Goal: Task Accomplishment & Management: Complete application form

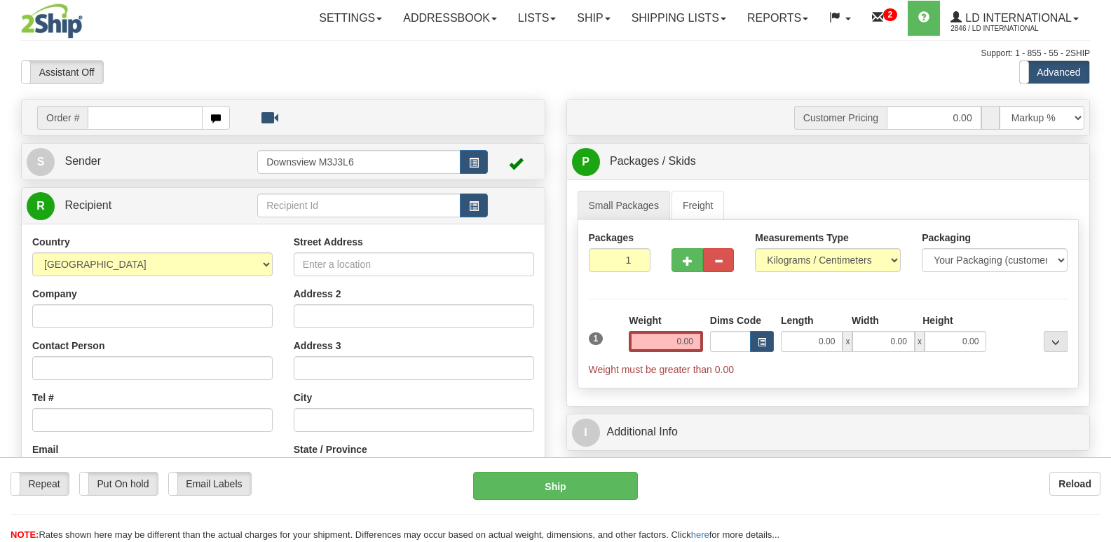
select select "1"
type input "174137"
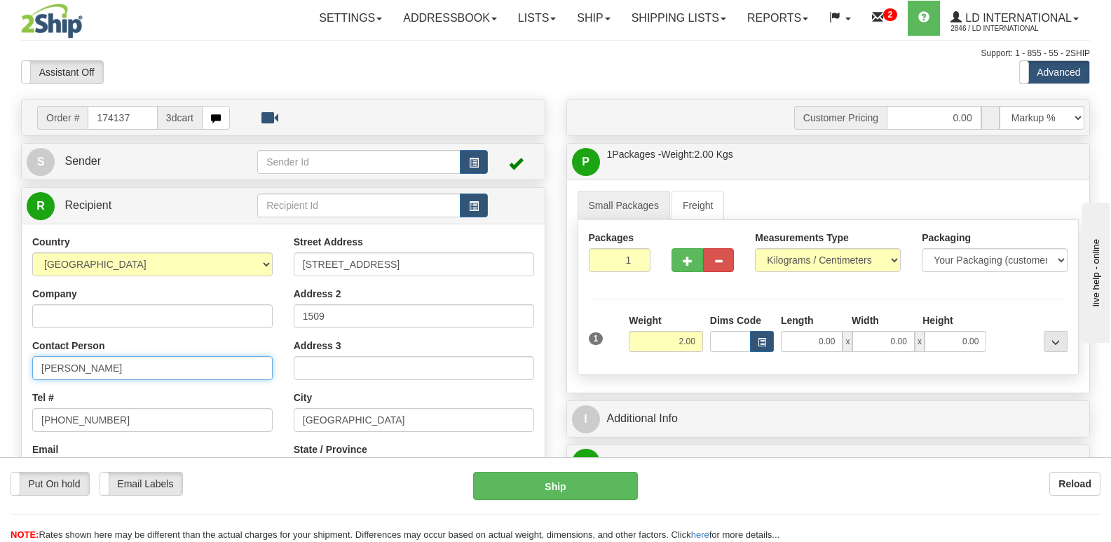
click at [197, 377] on input "Andrew Green" at bounding box center [152, 368] width 240 height 24
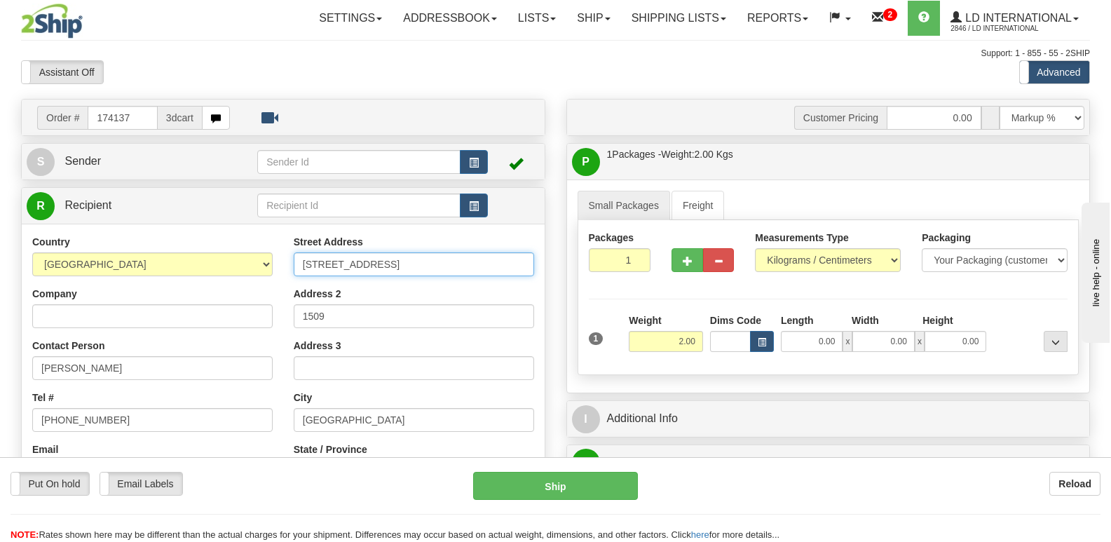
click at [398, 264] on input "75 King Street E" at bounding box center [414, 264] width 240 height 24
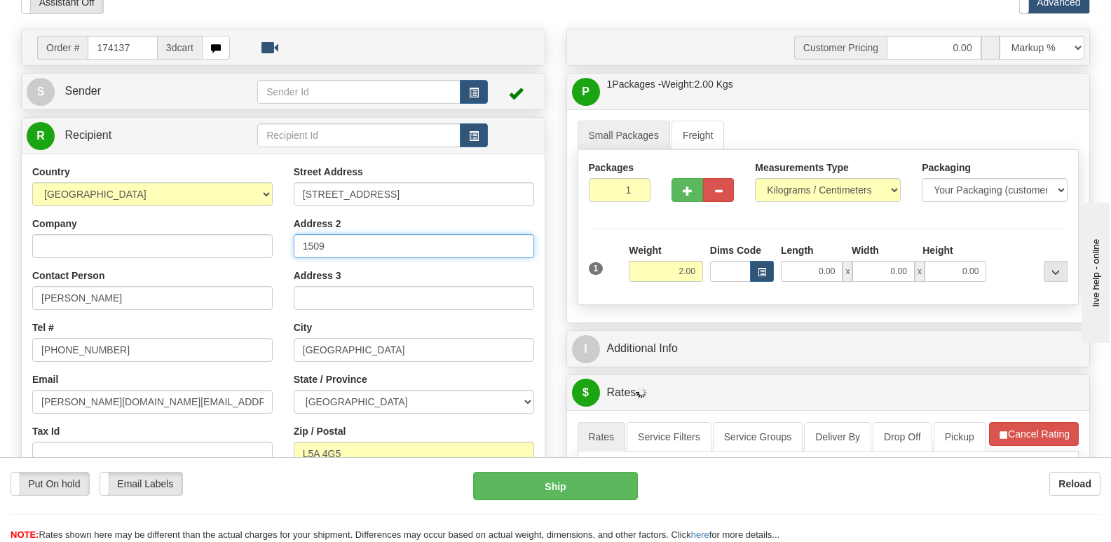
click at [360, 254] on input "1509" at bounding box center [414, 246] width 240 height 24
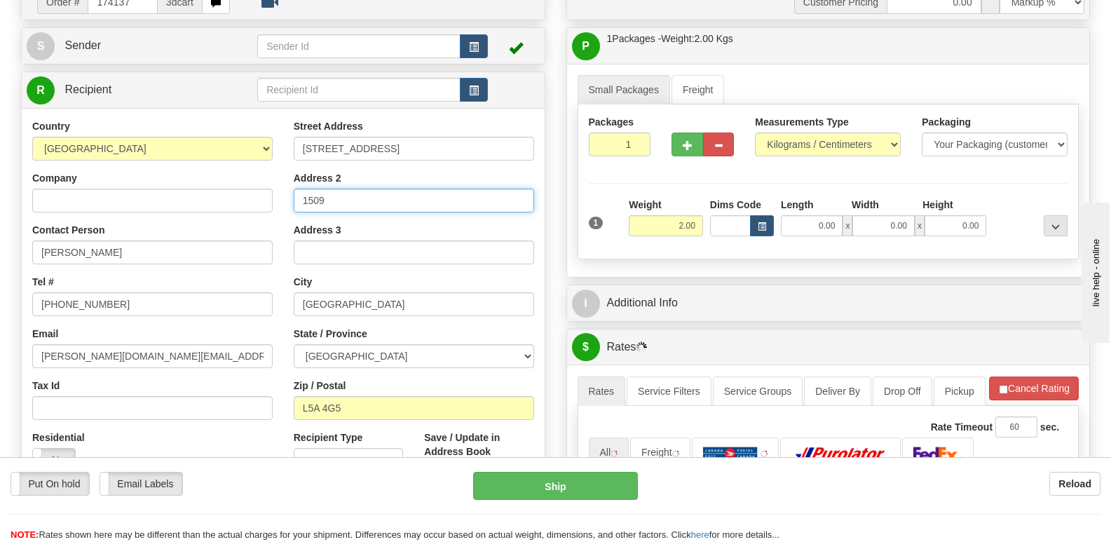
scroll to position [140, 0]
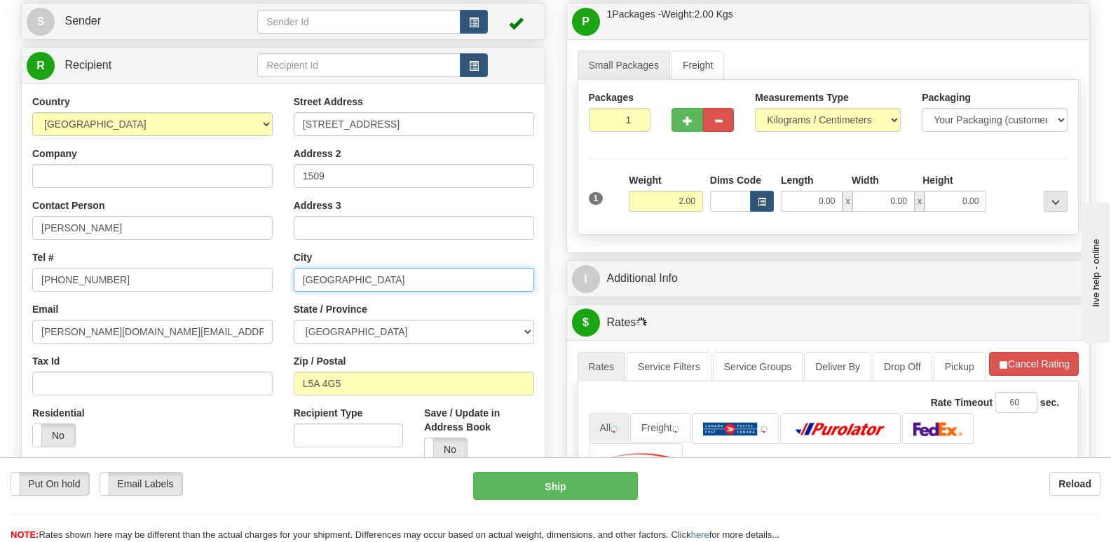
click at [382, 276] on input "Mississauga" at bounding box center [414, 280] width 240 height 24
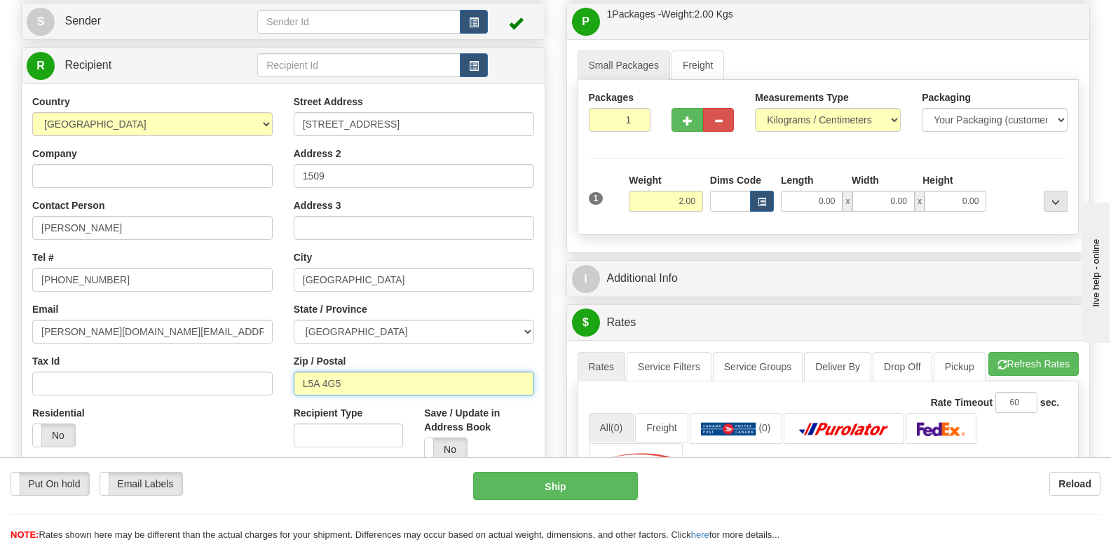
click at [403, 385] on input "L5A 4G5" at bounding box center [414, 384] width 240 height 24
click at [187, 292] on div "Country AFGHANISTAN ALAND ISLANDS ALBANIA ALGERIA AMERICAN SAMOA ANDORRA ANGOLA…" at bounding box center [153, 276] width 262 height 363
click at [203, 266] on div "Tel # 437-477-0978" at bounding box center [152, 270] width 240 height 41
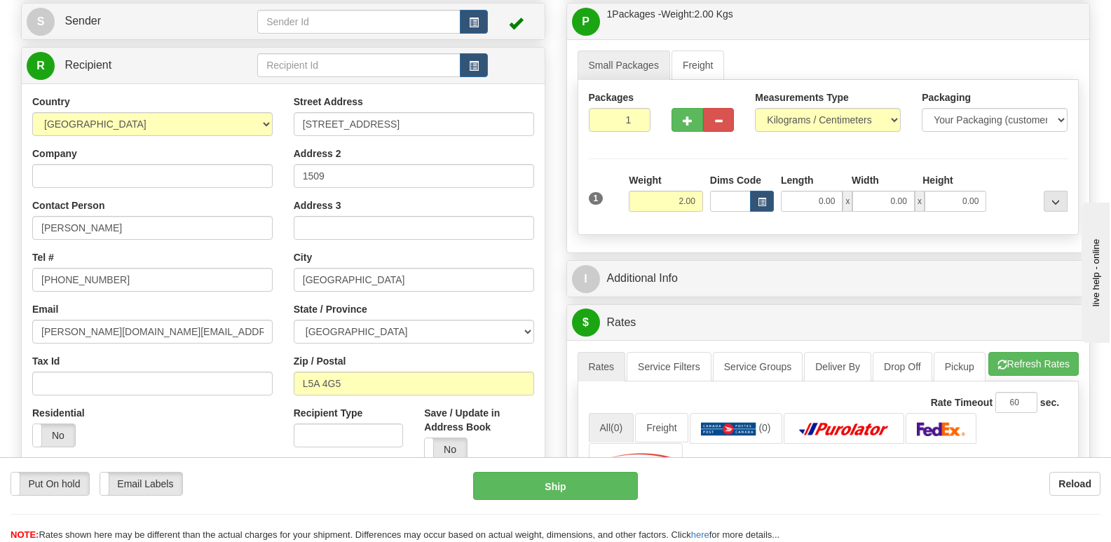
click at [203, 266] on div "Tel # 437-477-0978" at bounding box center [152, 270] width 240 height 41
click at [206, 276] on input "437-477-0978" at bounding box center [152, 280] width 240 height 24
click at [199, 318] on div "Email andrew.e.c.green@gmail.com" at bounding box center [152, 322] width 240 height 41
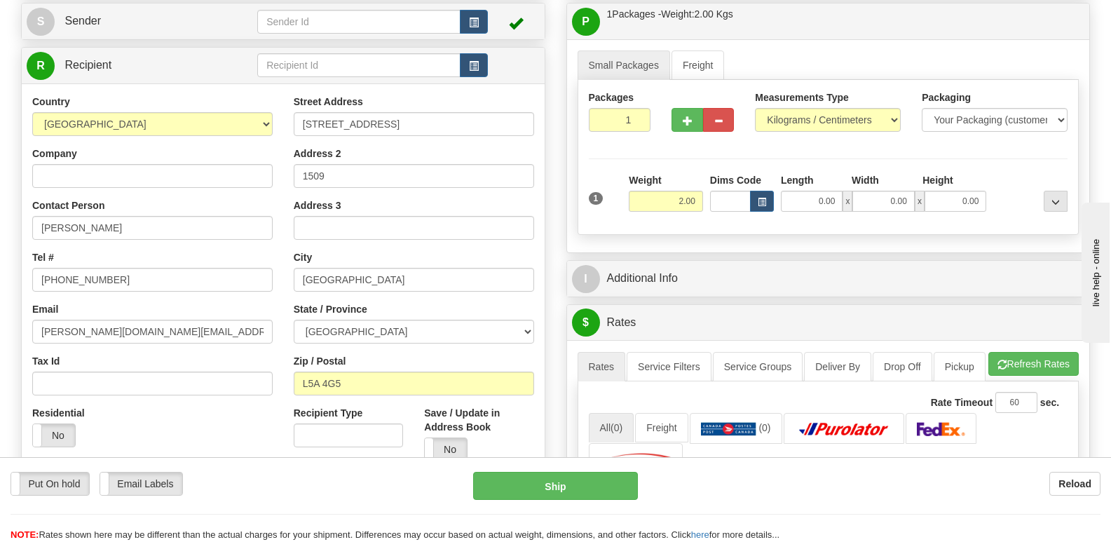
click at [199, 318] on div "Email andrew.e.c.green@gmail.com" at bounding box center [152, 322] width 240 height 41
click at [198, 328] on input "andrew.e.c.green@gmail.com" at bounding box center [152, 332] width 240 height 24
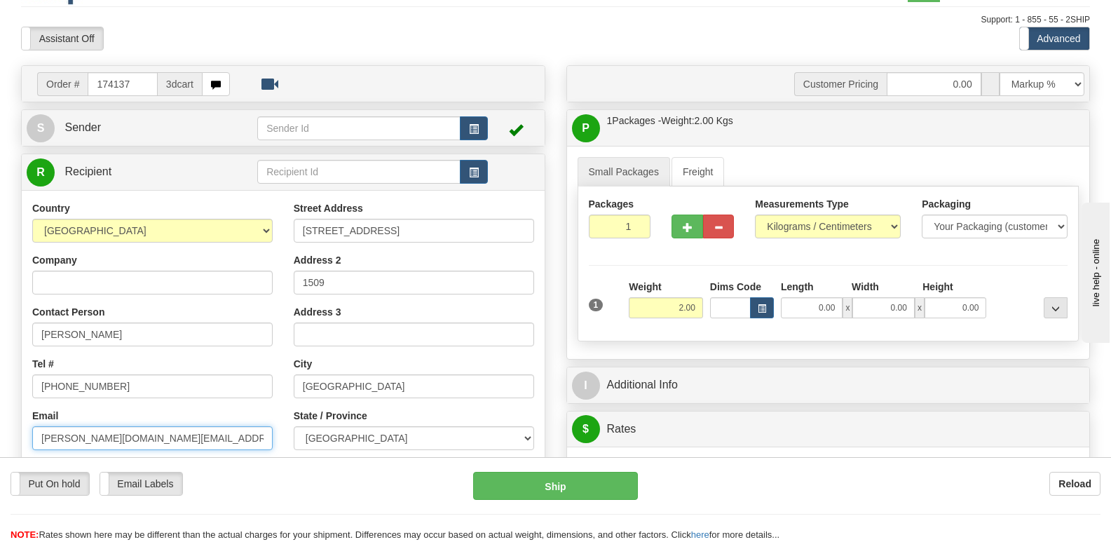
scroll to position [0, 0]
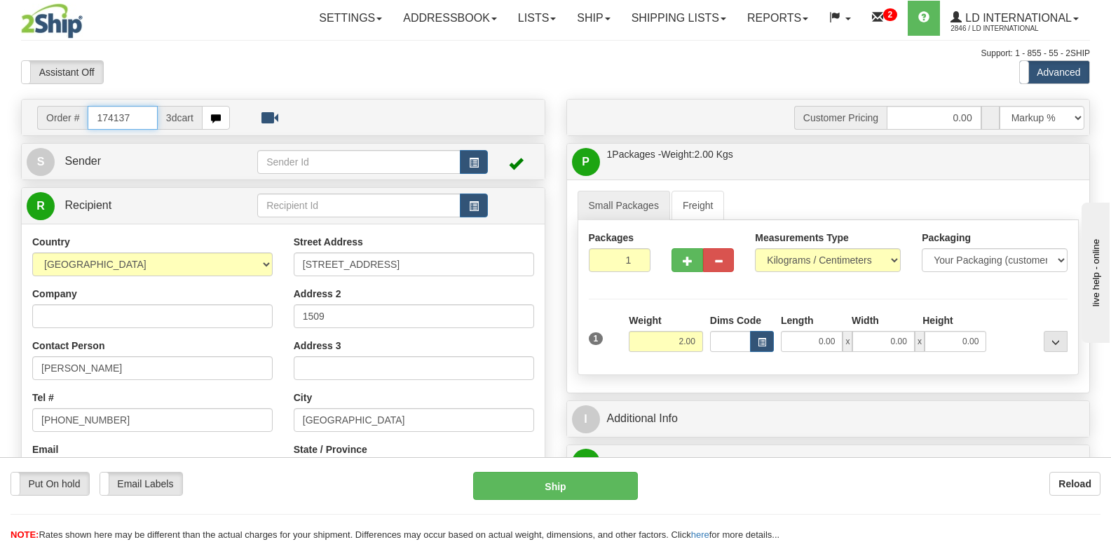
click at [146, 119] on input "174137" at bounding box center [122, 118] width 69 height 24
type input "174083"
click at [157, 377] on input "Jamie Dowhaniuk" at bounding box center [152, 368] width 240 height 24
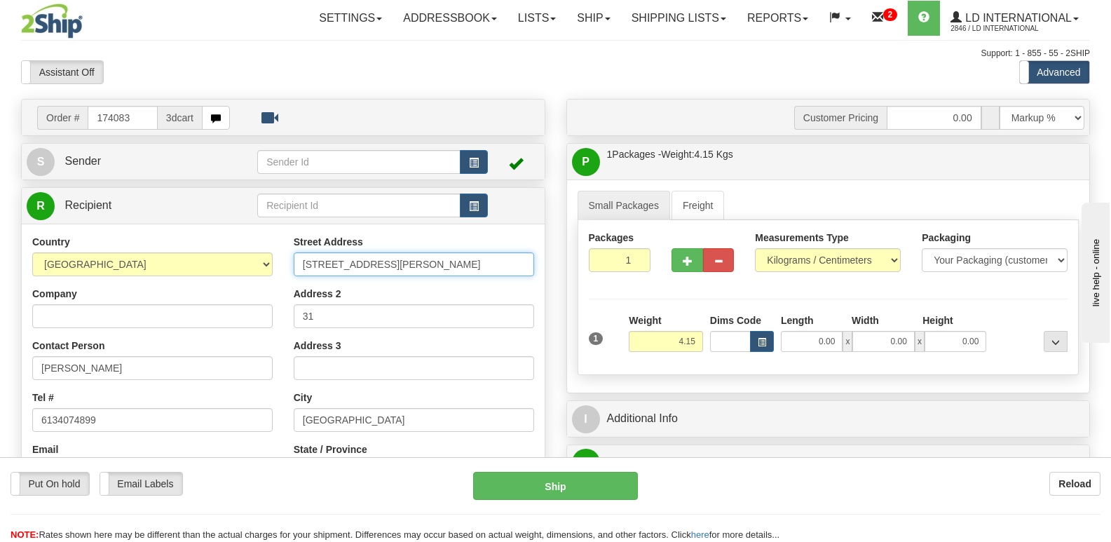
click at [419, 261] on input "21 Glenn Wood Place" at bounding box center [414, 264] width 240 height 24
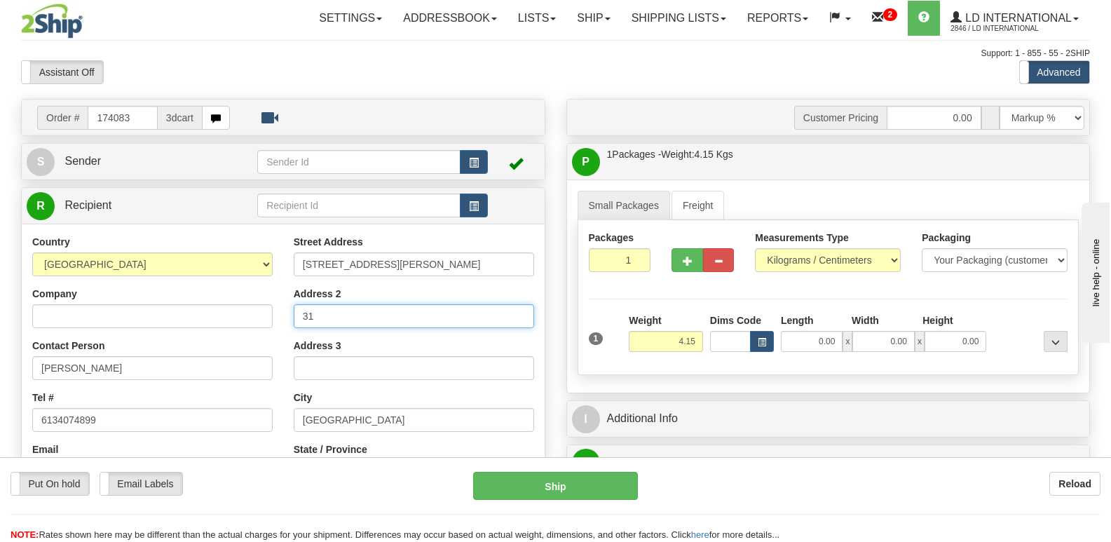
click at [340, 304] on input "31" at bounding box center [414, 316] width 240 height 24
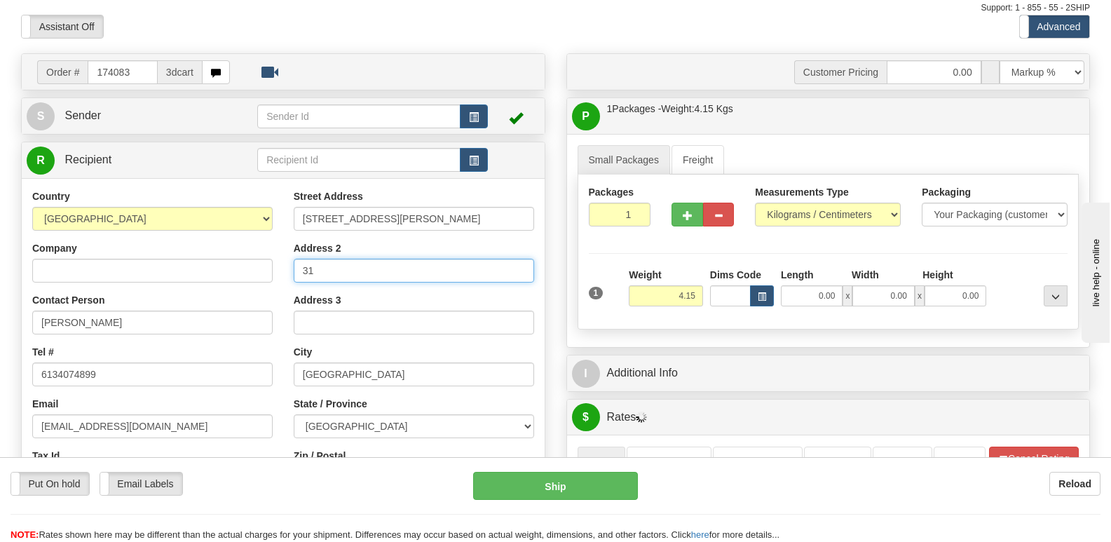
scroll to position [70, 0]
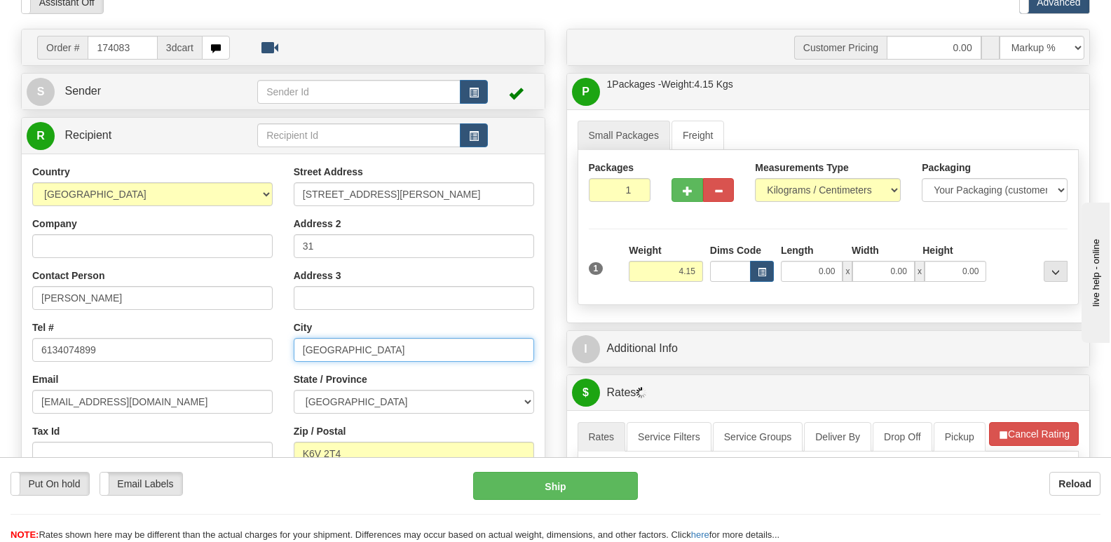
click at [390, 348] on input "Brockville" at bounding box center [414, 350] width 240 height 24
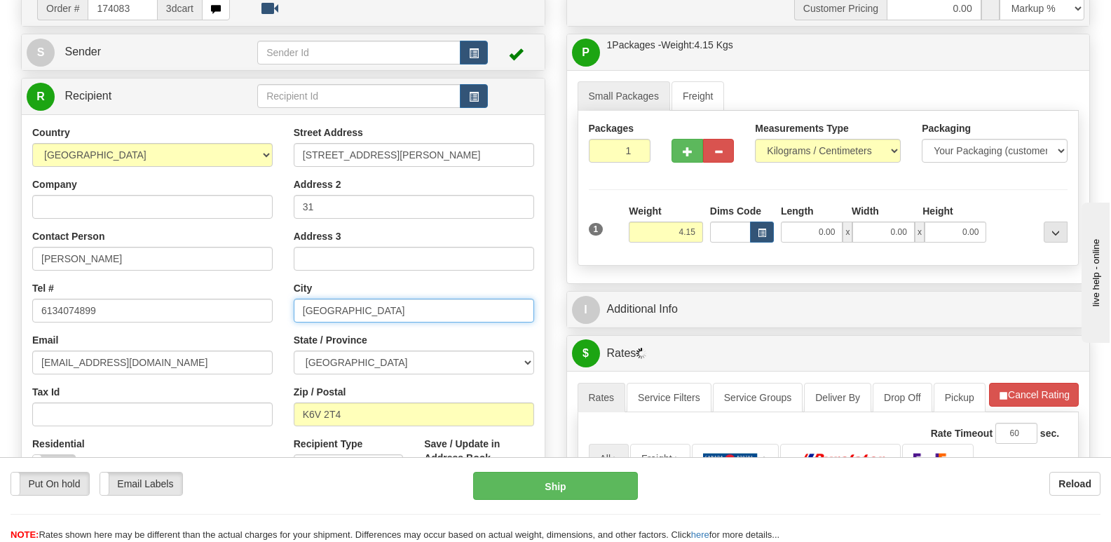
scroll to position [140, 0]
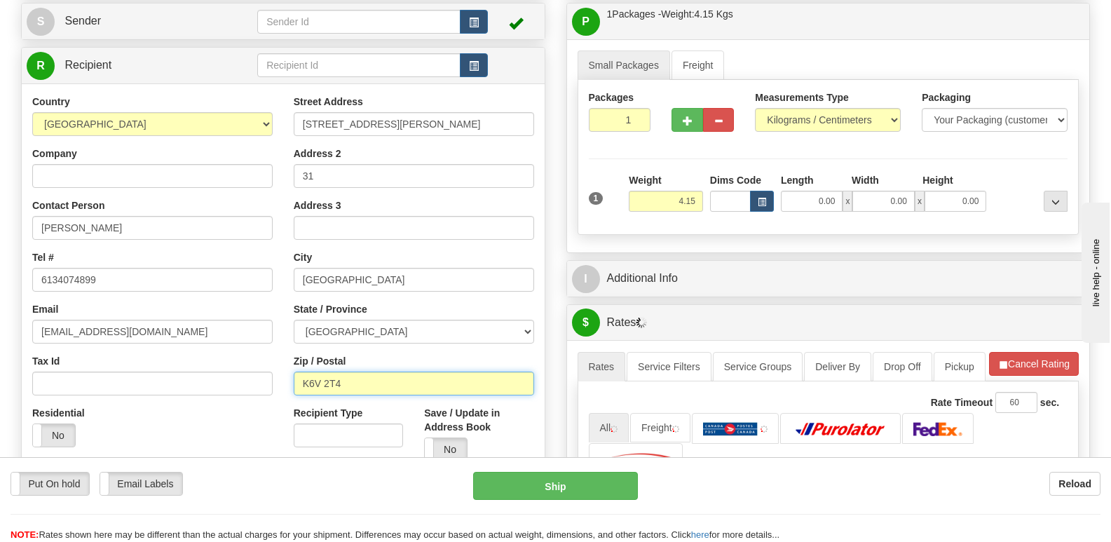
click at [365, 377] on input "K6V 2T4" at bounding box center [414, 384] width 240 height 24
drag, startPoint x: 144, startPoint y: 315, endPoint x: 156, endPoint y: 277, distance: 39.7
click at [144, 314] on div "Email jadowhaniuk@gmail.com" at bounding box center [152, 322] width 240 height 41
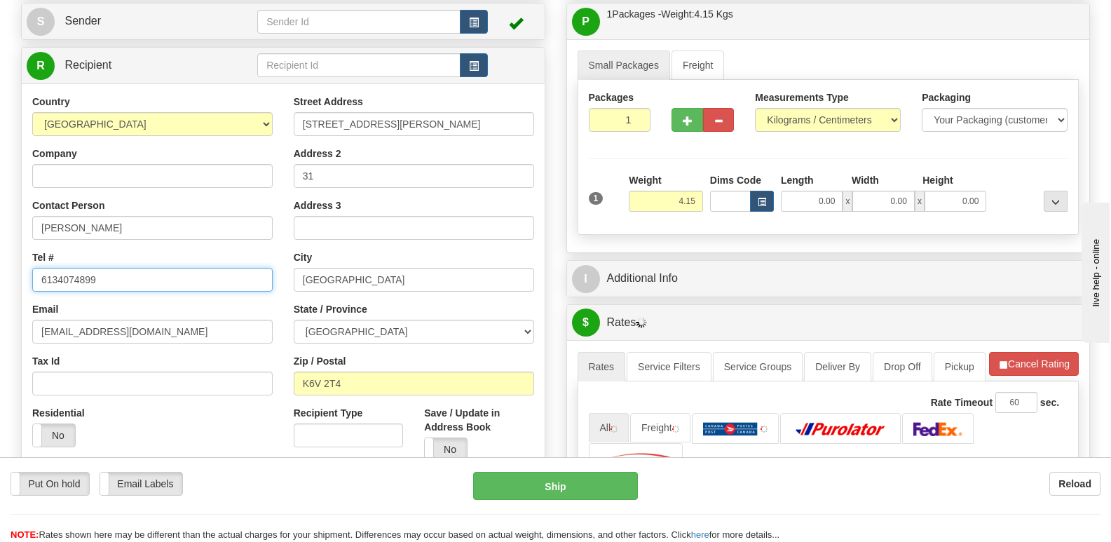
click at [157, 277] on input "6134074899" at bounding box center [152, 280] width 240 height 24
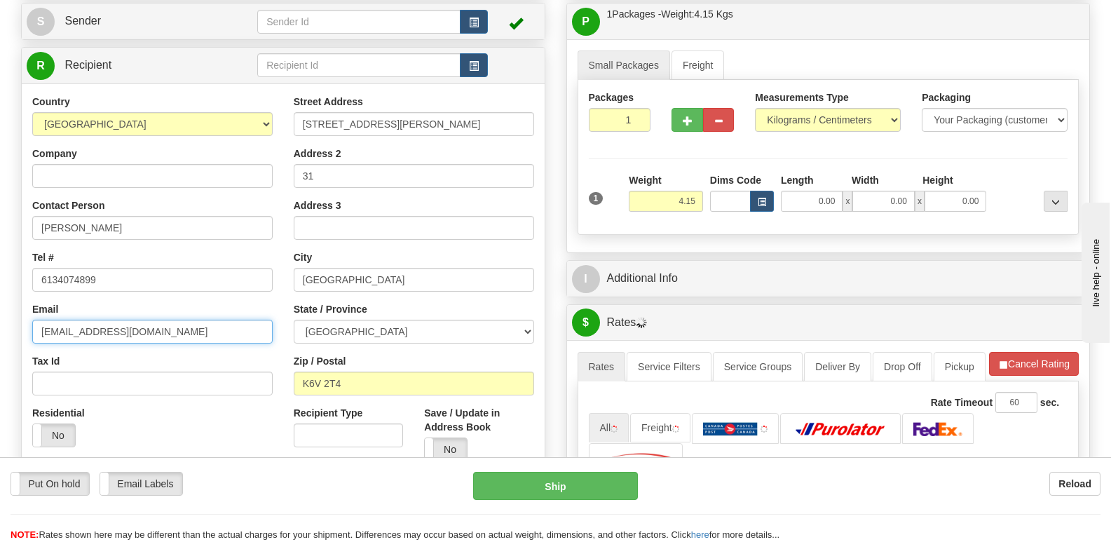
click at [251, 334] on input "jadowhaniuk@gmail.com" at bounding box center [152, 332] width 240 height 24
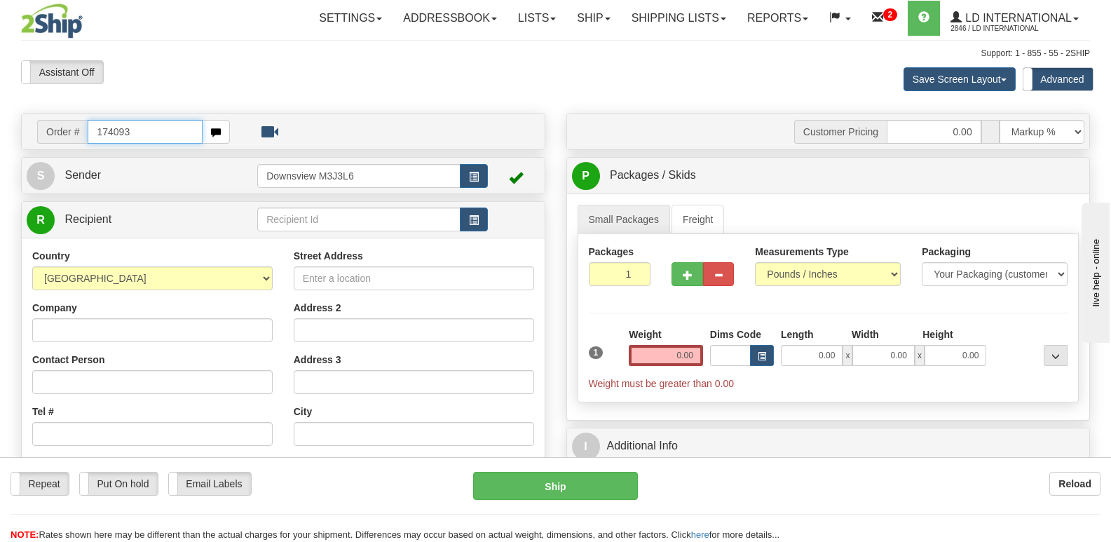
type input "174093"
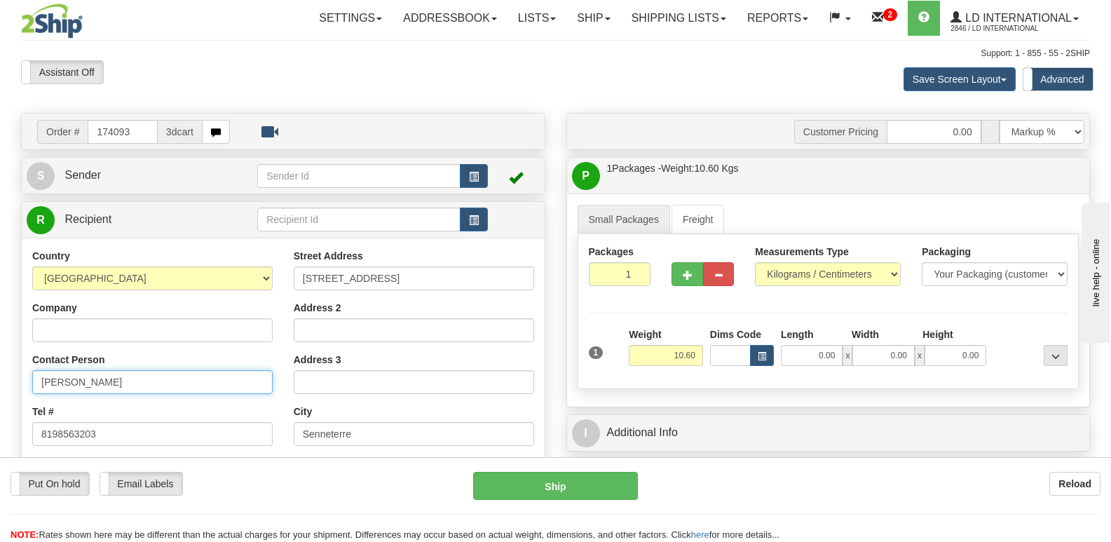
click at [142, 383] on input "[PERSON_NAME]" at bounding box center [152, 382] width 240 height 24
click at [396, 280] on input "[STREET_ADDRESS]" at bounding box center [414, 278] width 240 height 24
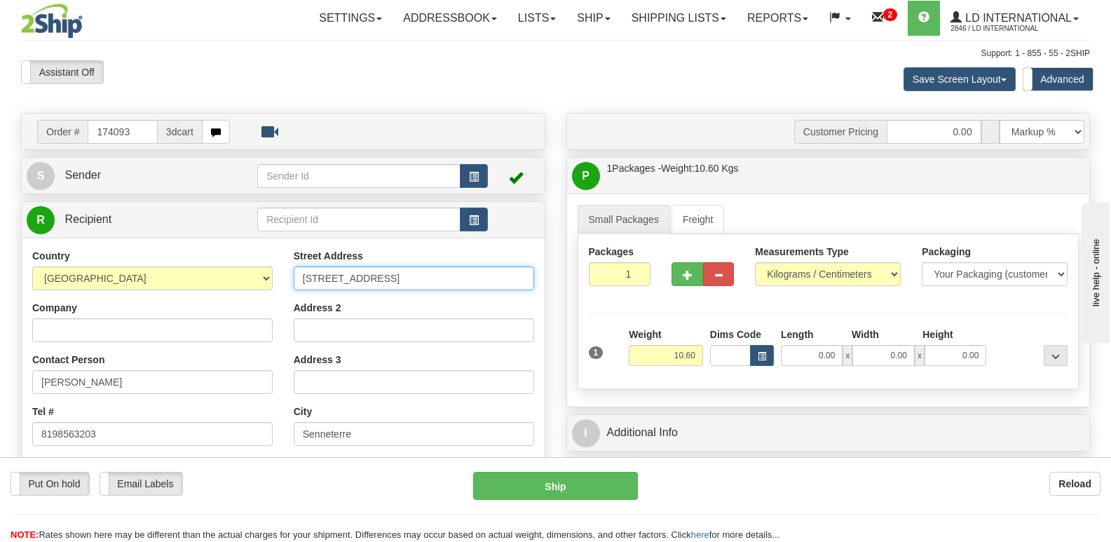
click at [396, 280] on input "[STREET_ADDRESS]" at bounding box center [414, 278] width 240 height 24
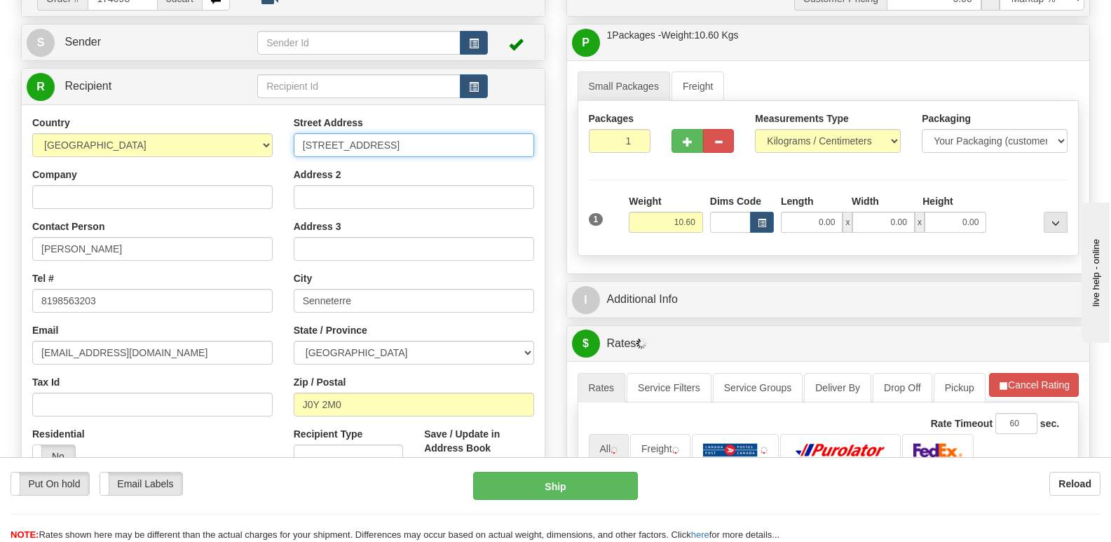
scroll to position [140, 0]
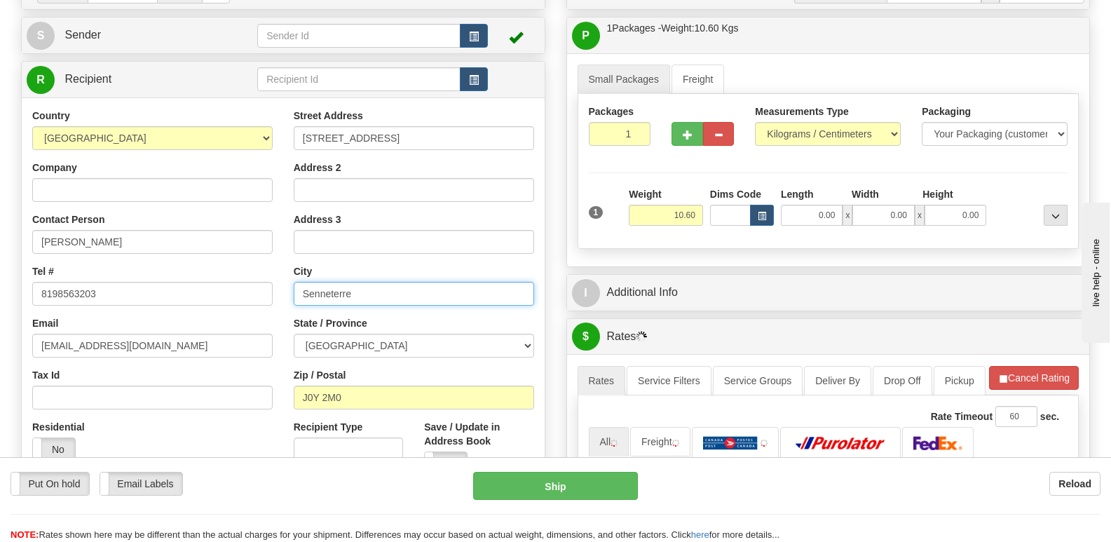
click at [400, 297] on input "Senneterre" at bounding box center [414, 294] width 240 height 24
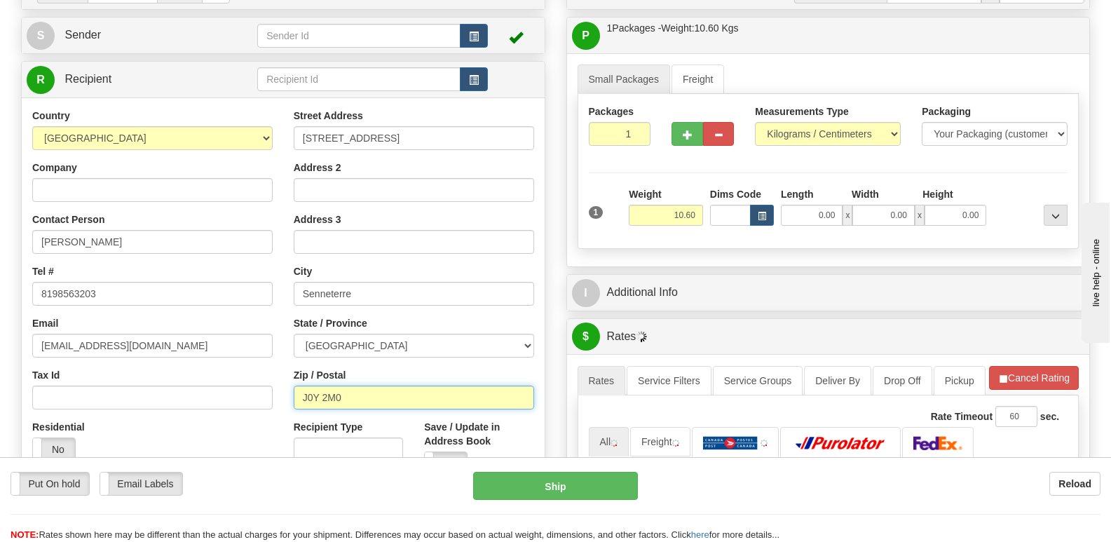
click at [416, 396] on input "J0Y 2M0" at bounding box center [414, 398] width 240 height 24
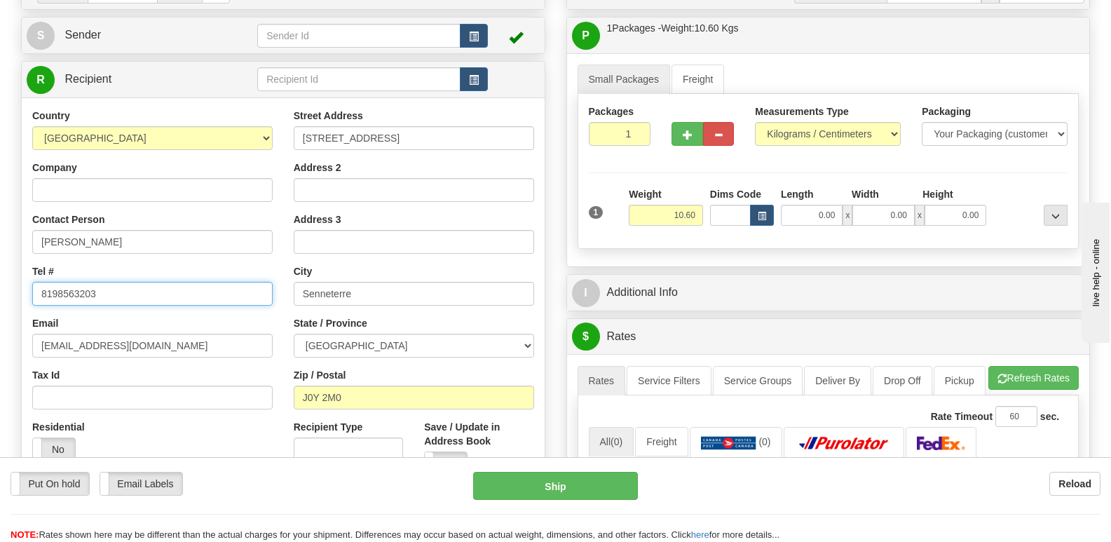
click at [211, 291] on input "8198563203" at bounding box center [152, 294] width 240 height 24
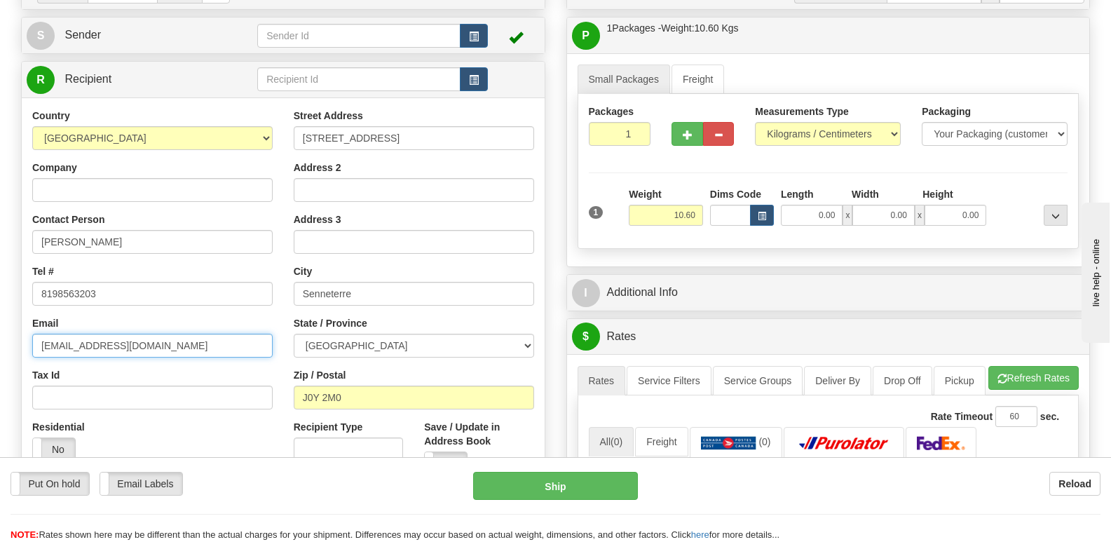
click at [236, 348] on input "[EMAIL_ADDRESS][DOMAIN_NAME]" at bounding box center [152, 346] width 240 height 24
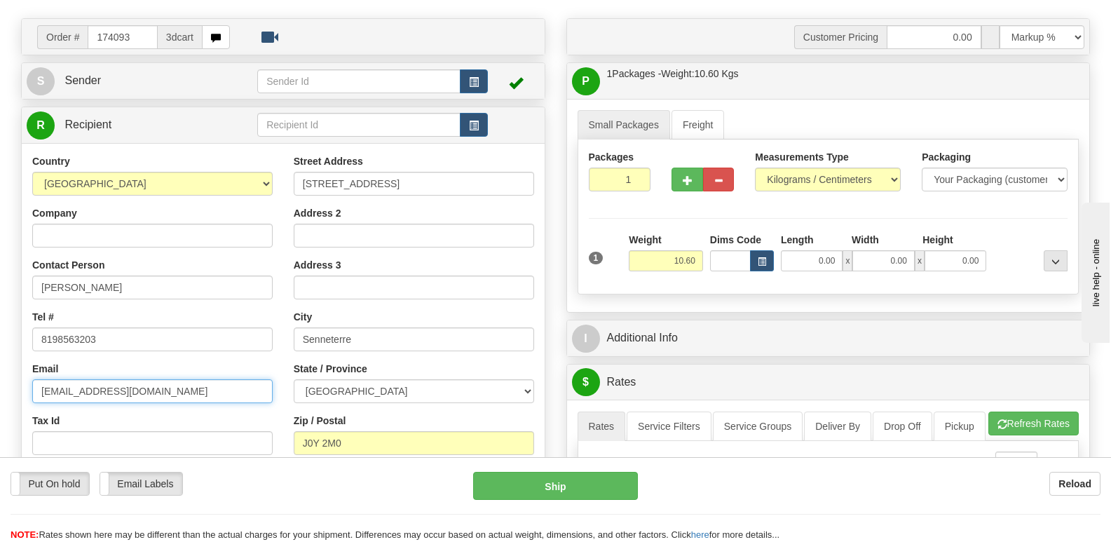
scroll to position [0, 0]
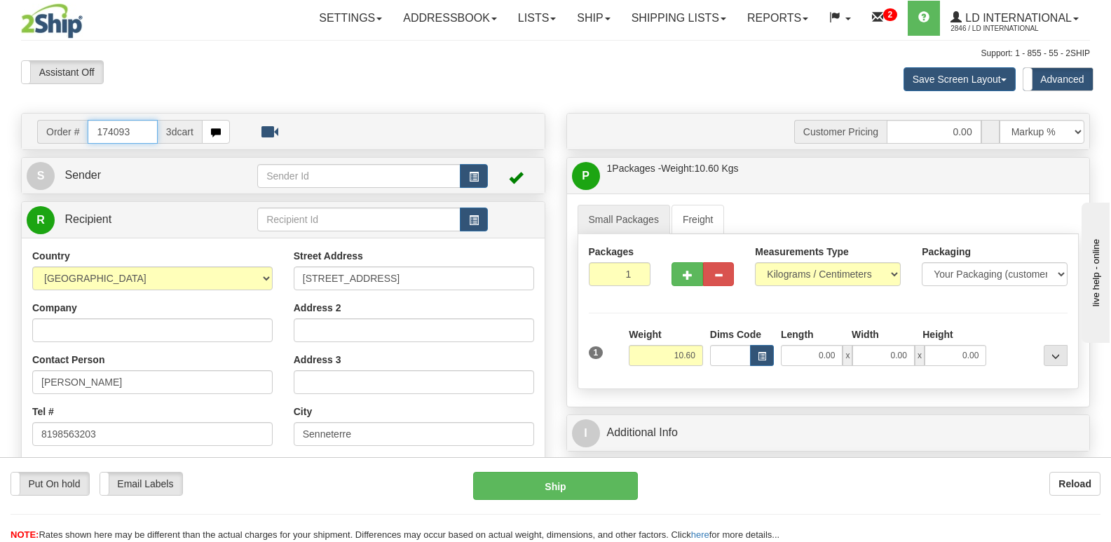
click at [140, 130] on input "174093" at bounding box center [122, 132] width 69 height 24
type input "174146"
click at [124, 381] on input "[PERSON_NAME]" at bounding box center [152, 382] width 240 height 24
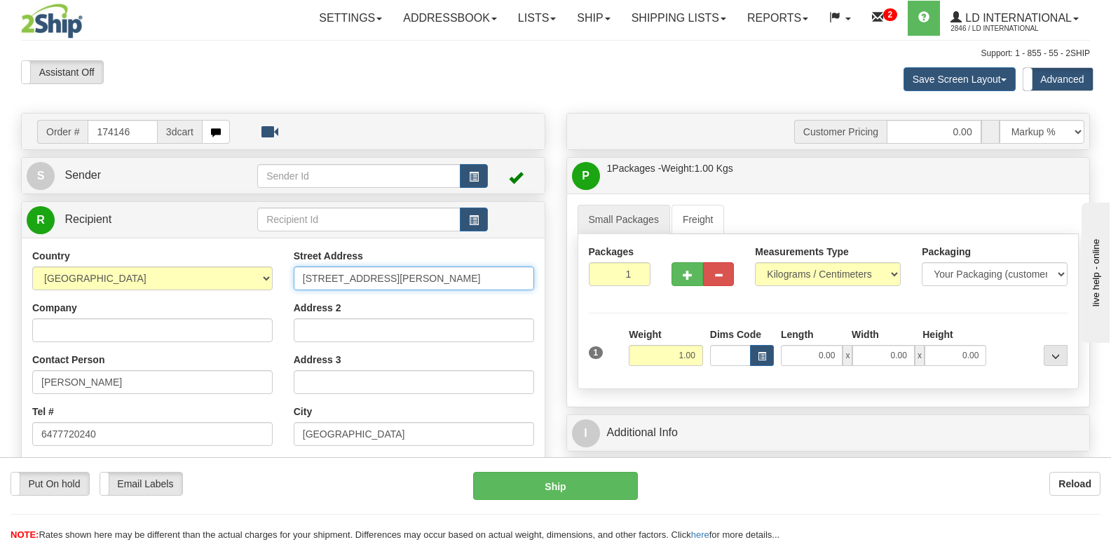
click at [371, 271] on input "[STREET_ADDRESS][PERSON_NAME]" at bounding box center [414, 278] width 240 height 24
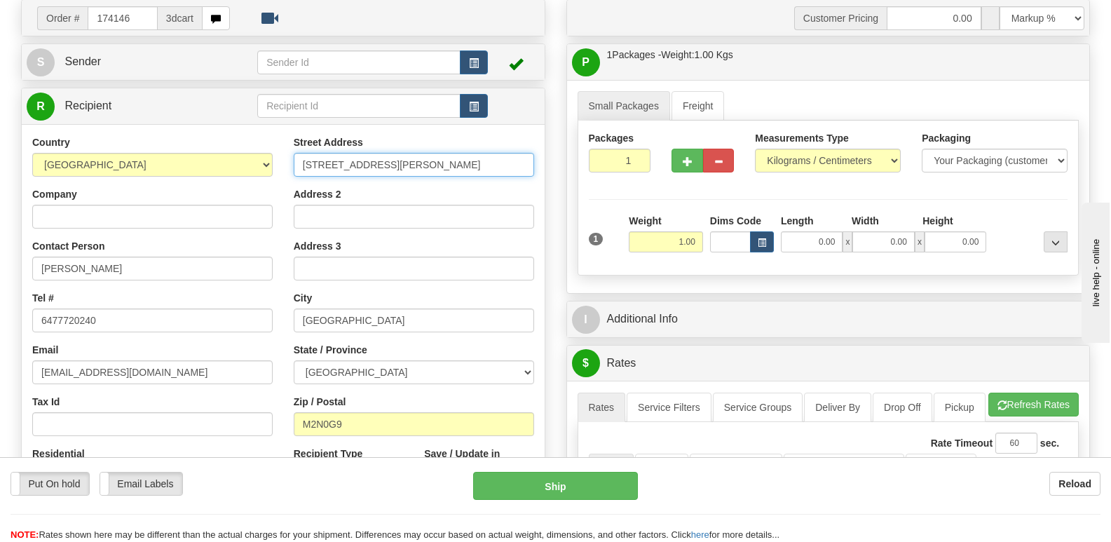
scroll to position [140, 0]
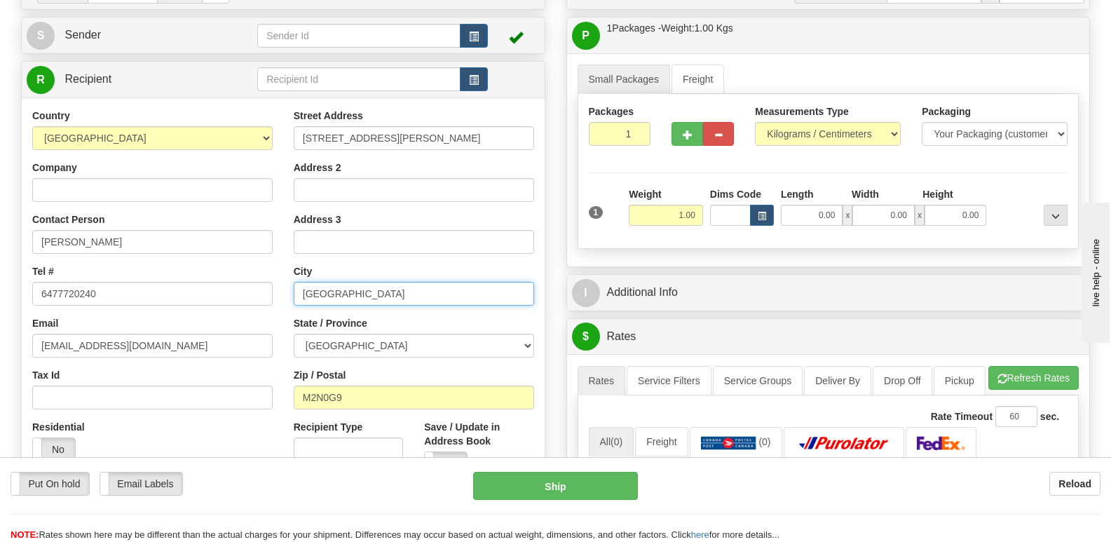
click at [402, 282] on input "[GEOGRAPHIC_DATA]" at bounding box center [414, 294] width 240 height 24
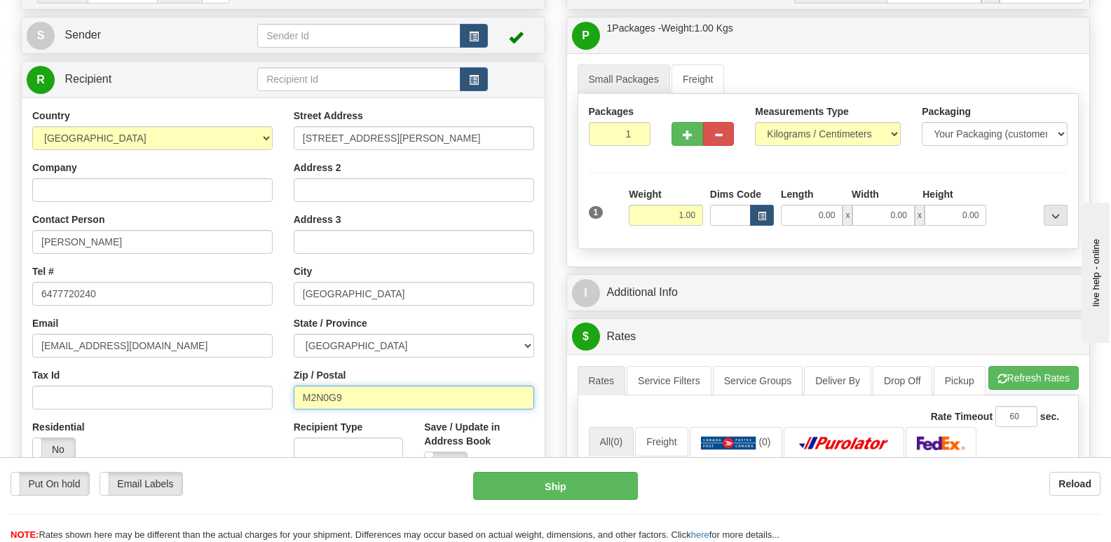
click at [356, 392] on input "M2N0G9" at bounding box center [414, 398] width 240 height 24
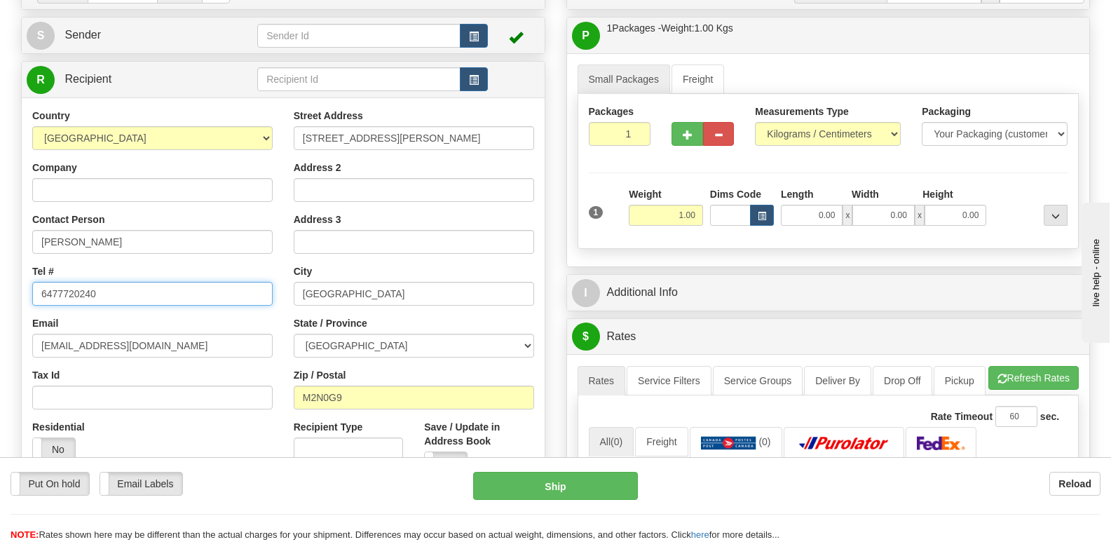
click at [168, 301] on input "6477720240" at bounding box center [152, 294] width 240 height 24
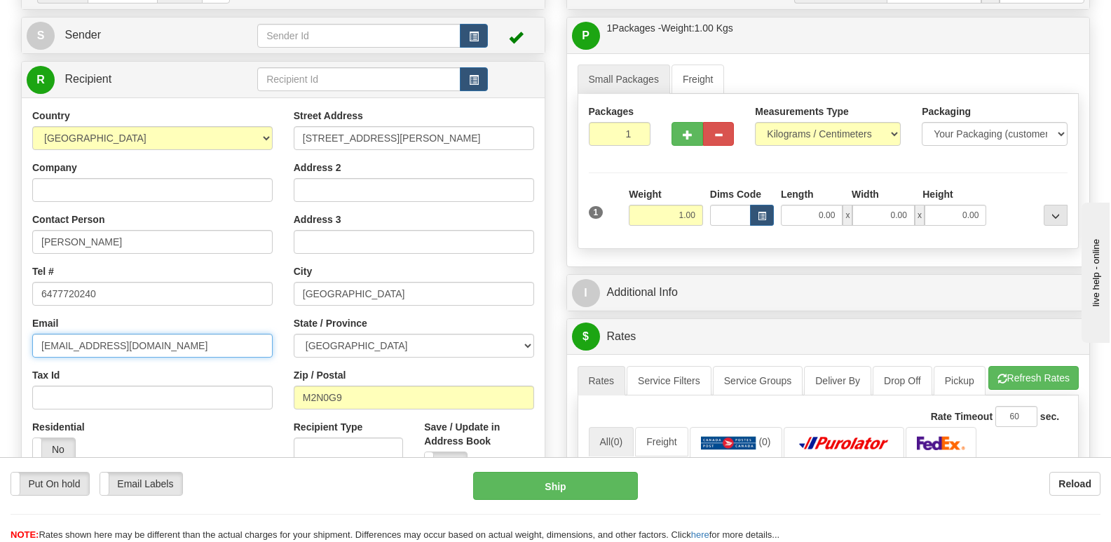
click at [190, 336] on input "[EMAIL_ADDRESS][DOMAIN_NAME]" at bounding box center [152, 346] width 240 height 24
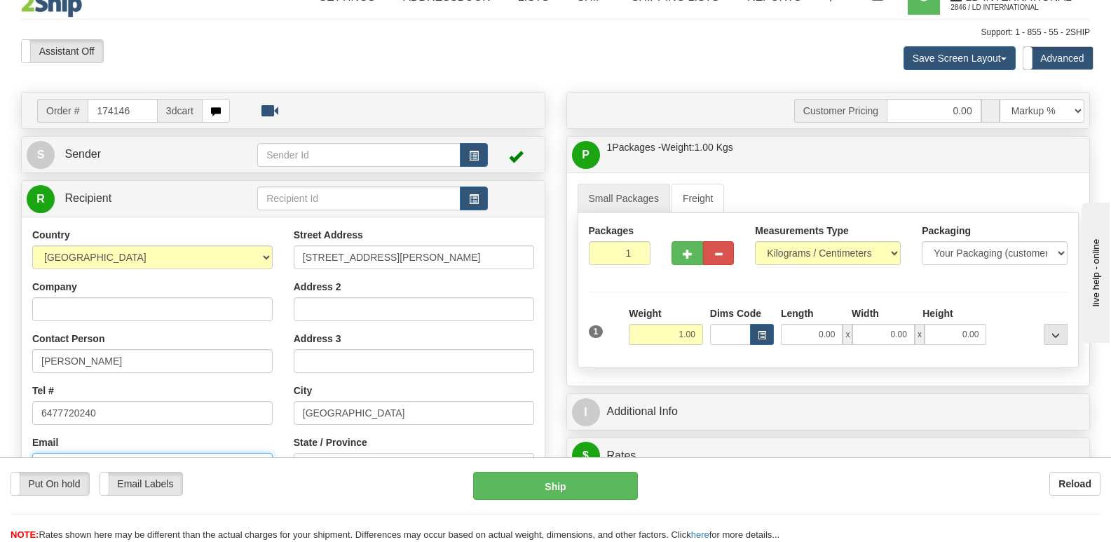
scroll to position [0, 0]
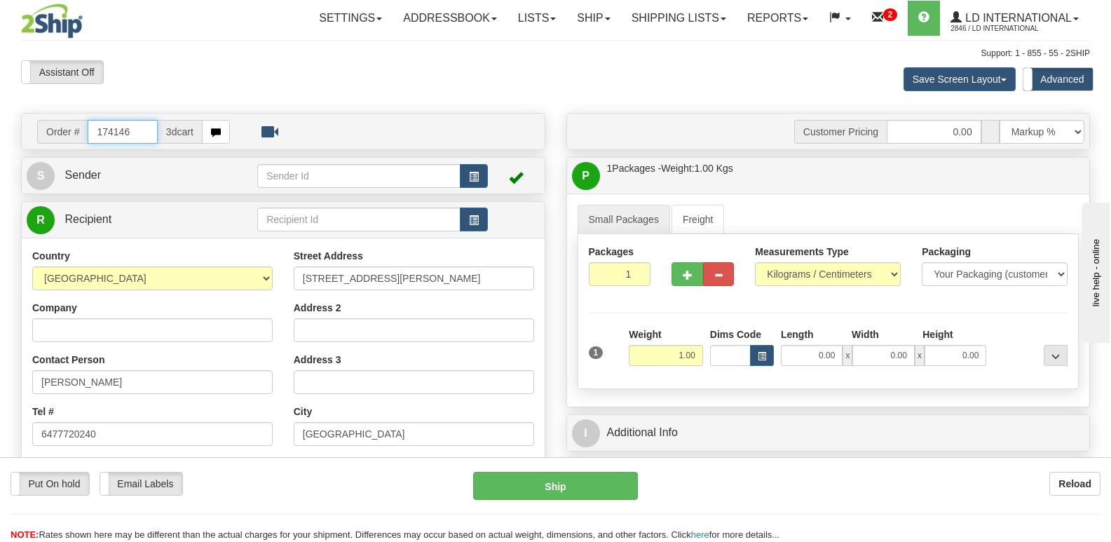
click at [138, 129] on input "174146" at bounding box center [122, 132] width 69 height 24
type input "174141"
click at [135, 380] on input "[PERSON_NAME]" at bounding box center [152, 382] width 240 height 24
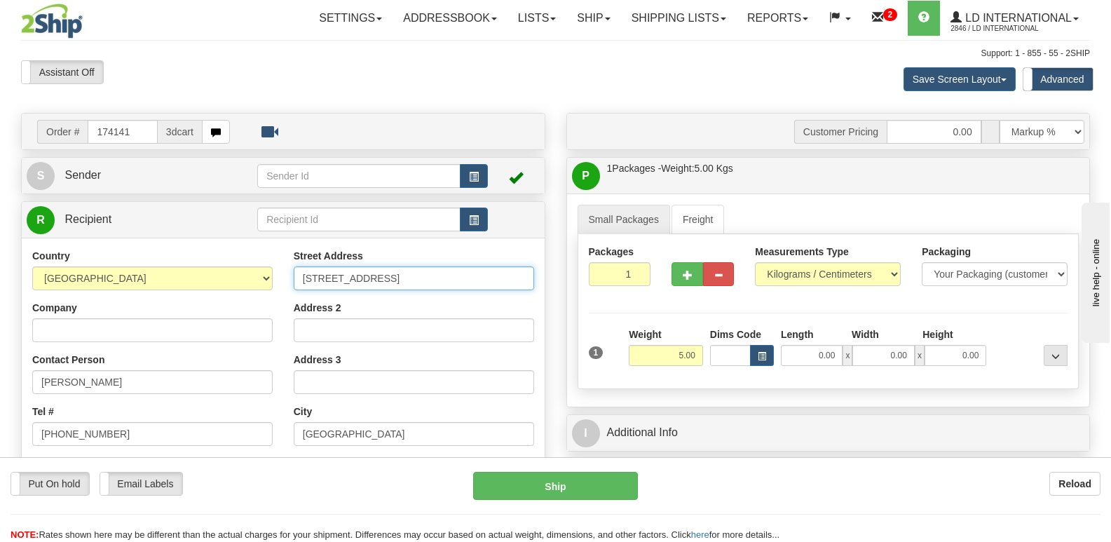
click at [403, 290] on input "[STREET_ADDRESS]" at bounding box center [414, 278] width 240 height 24
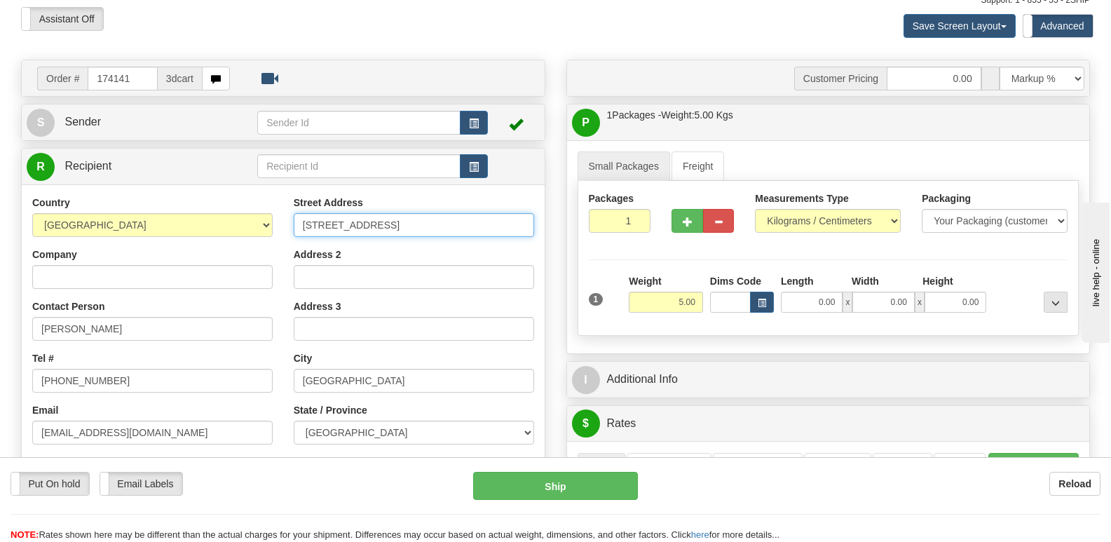
scroll to position [140, 0]
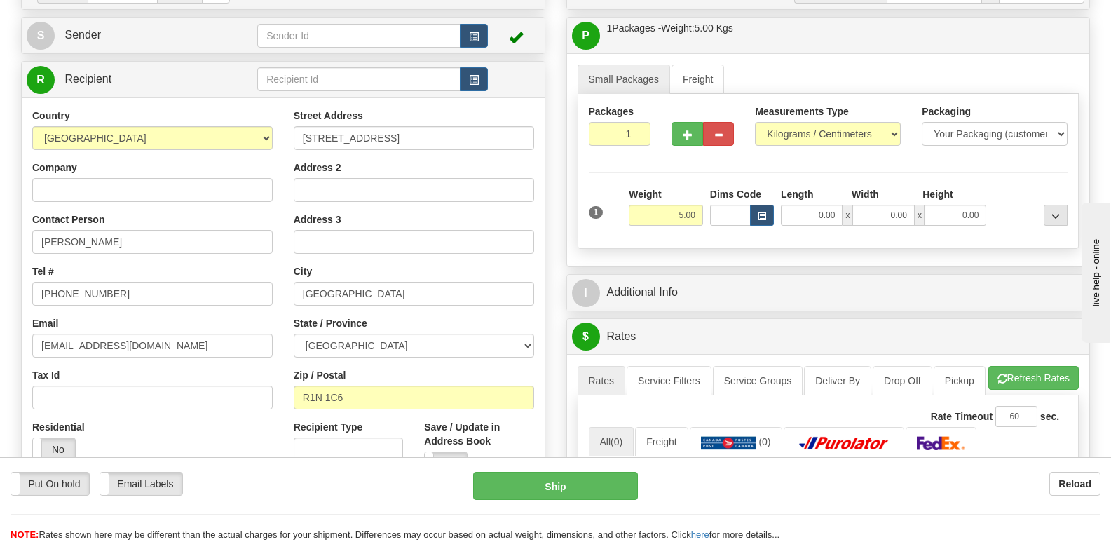
click at [417, 306] on div "Street Address [STREET_ADDRESS] Address 2 Address 3 City [GEOGRAPHIC_DATA] Stat…" at bounding box center [414, 297] width 262 height 377
click at [426, 289] on input "[GEOGRAPHIC_DATA]" at bounding box center [414, 294] width 240 height 24
click at [396, 407] on input "R1N 1C6" at bounding box center [414, 398] width 240 height 24
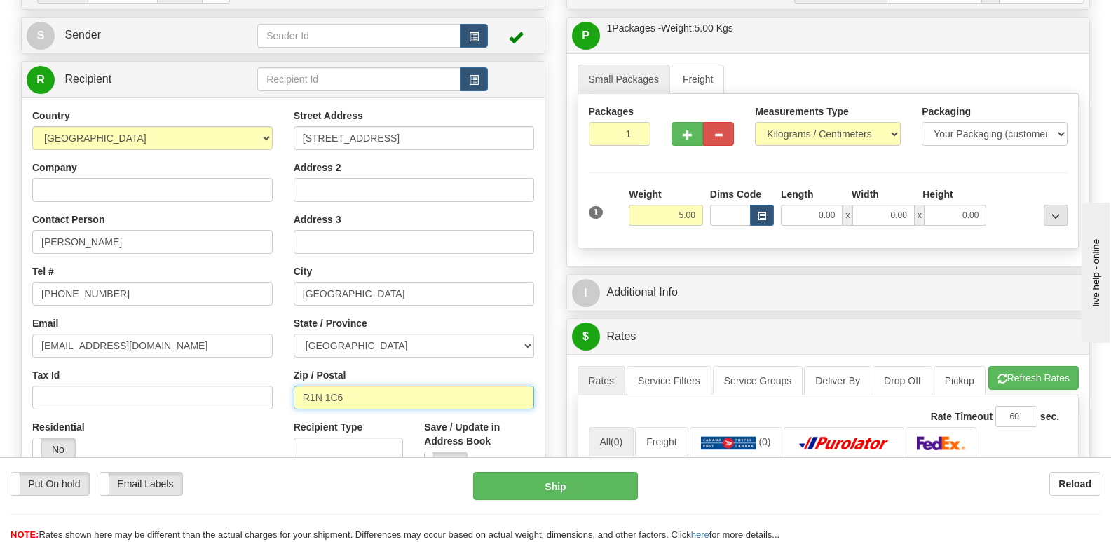
click at [396, 407] on input "R1N 1C6" at bounding box center [414, 398] width 240 height 24
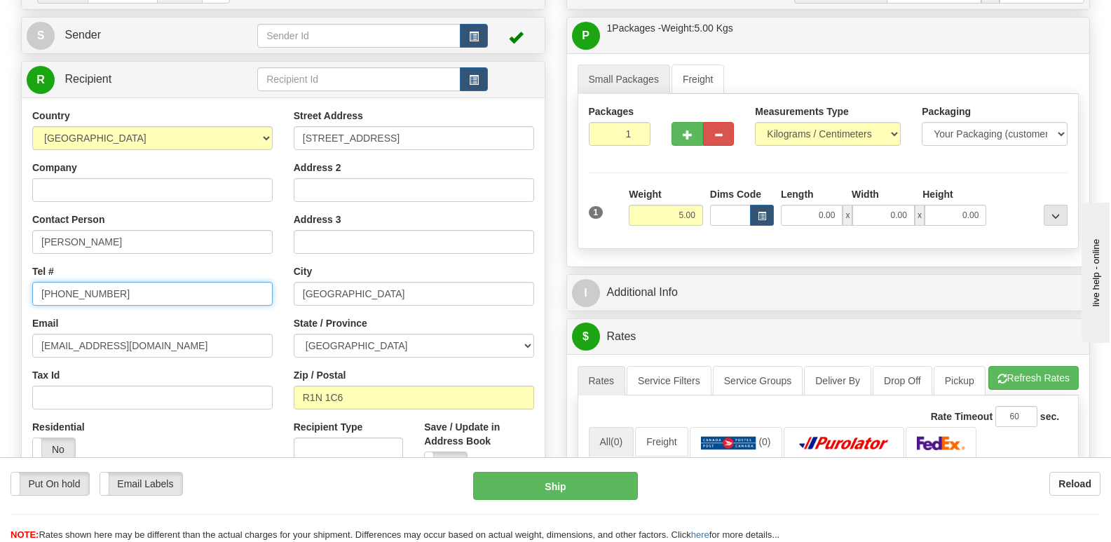
click at [145, 284] on input "[PHONE_NUMBER]" at bounding box center [152, 294] width 240 height 24
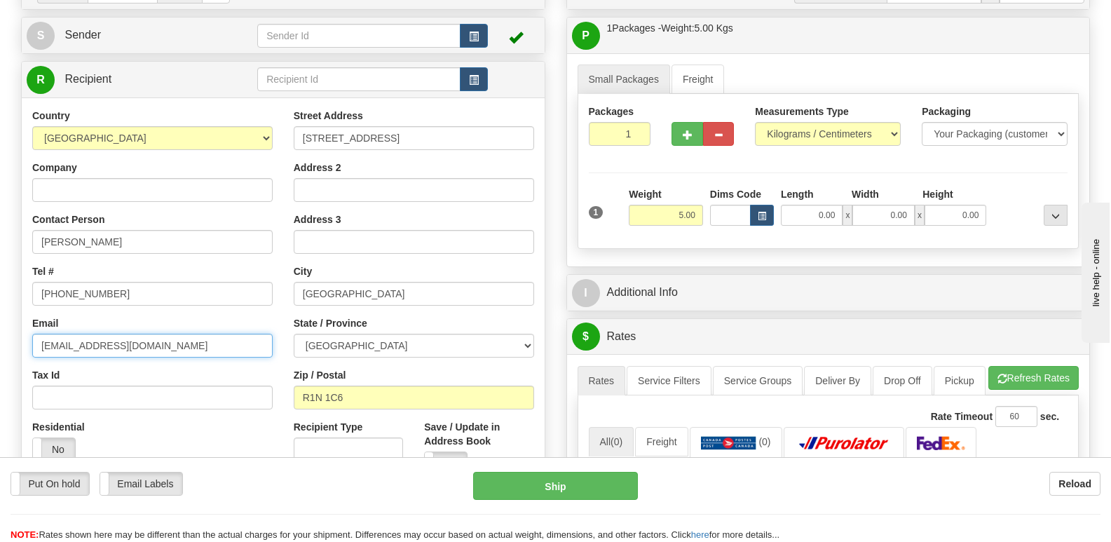
click at [201, 337] on input "[EMAIL_ADDRESS][DOMAIN_NAME]" at bounding box center [152, 346] width 240 height 24
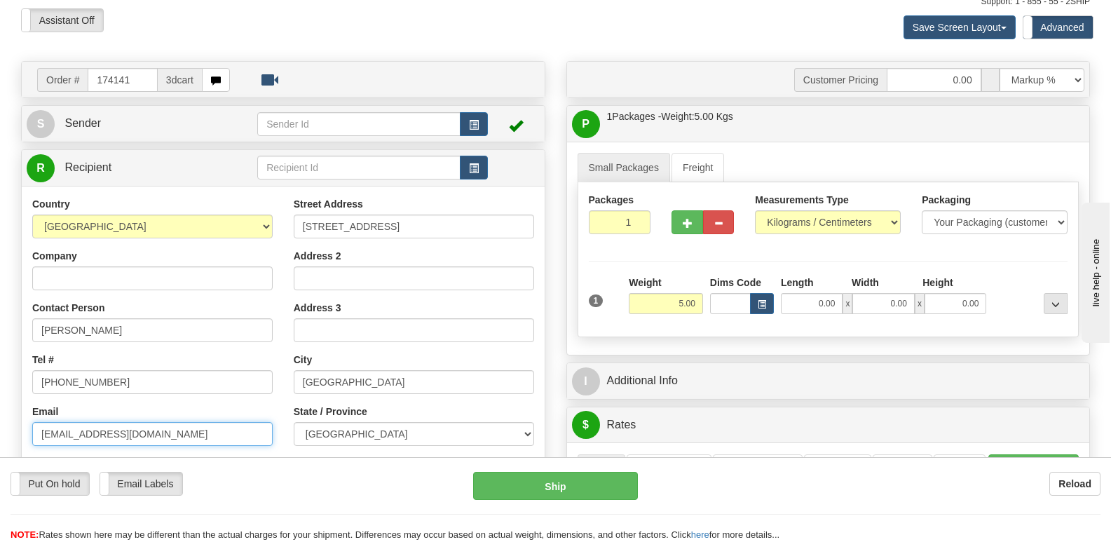
scroll to position [0, 0]
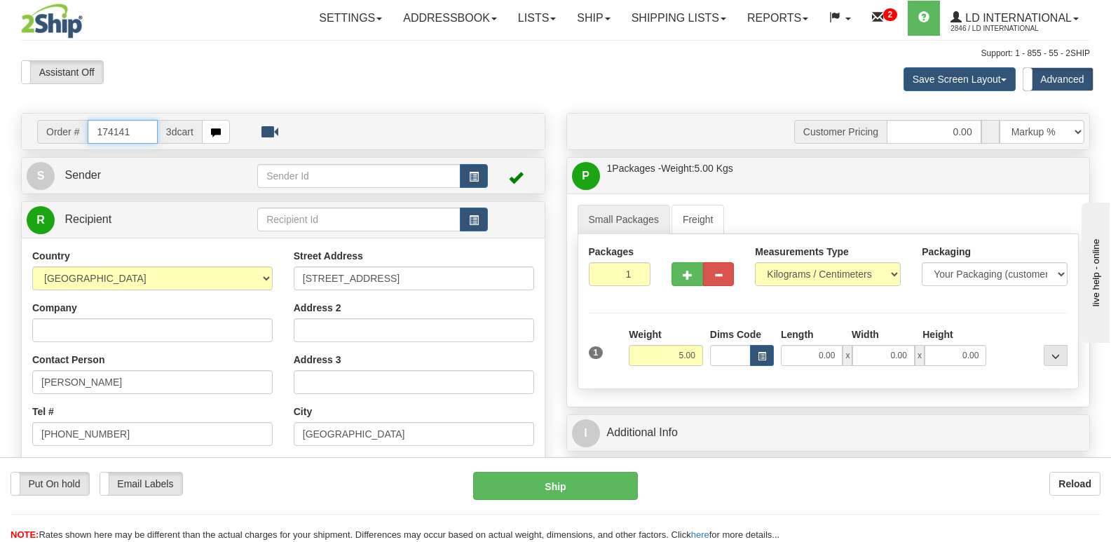
click at [133, 134] on input "174141" at bounding box center [122, 132] width 69 height 24
type input "174145"
click at [168, 384] on input "[PERSON_NAME]" at bounding box center [152, 382] width 240 height 24
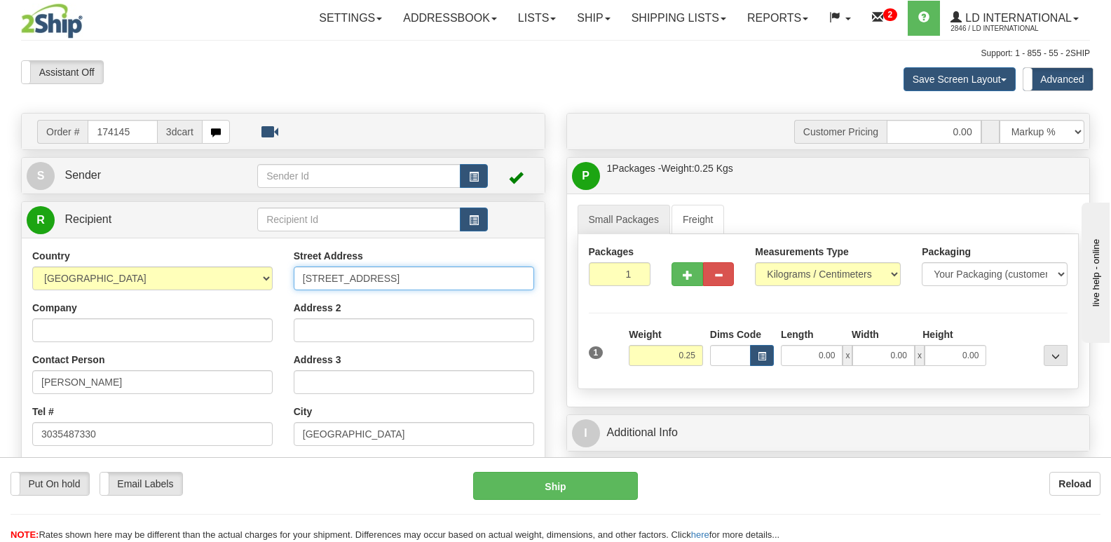
click at [428, 285] on input "[STREET_ADDRESS]" at bounding box center [414, 278] width 240 height 24
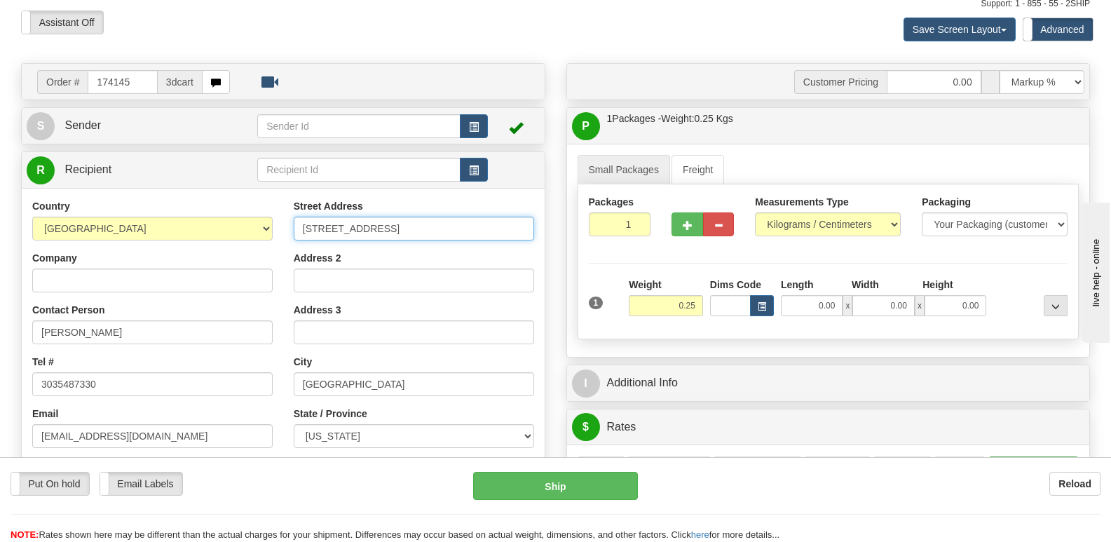
scroll to position [140, 0]
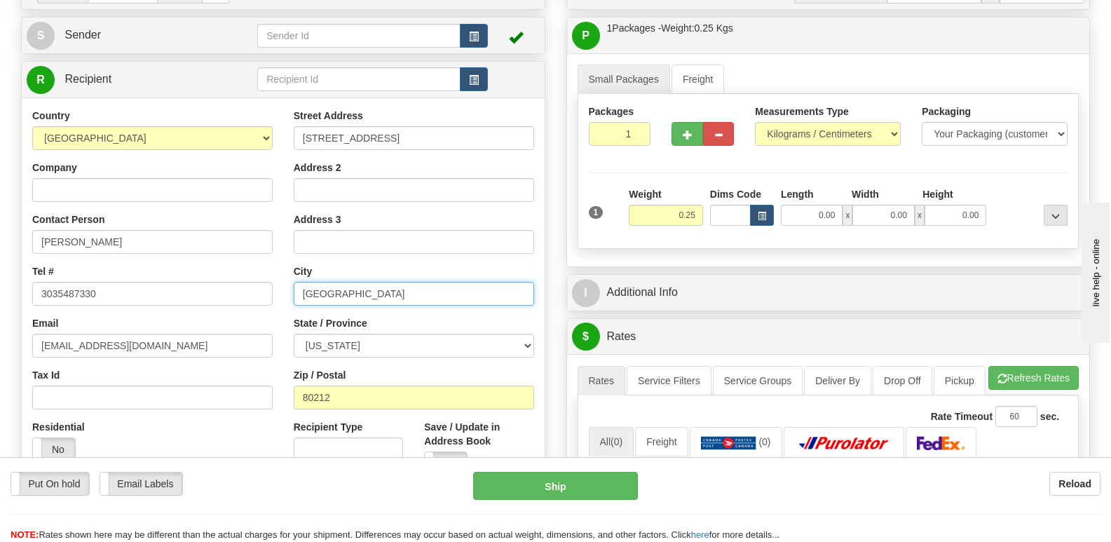
click at [418, 303] on input "[GEOGRAPHIC_DATA]" at bounding box center [414, 294] width 240 height 24
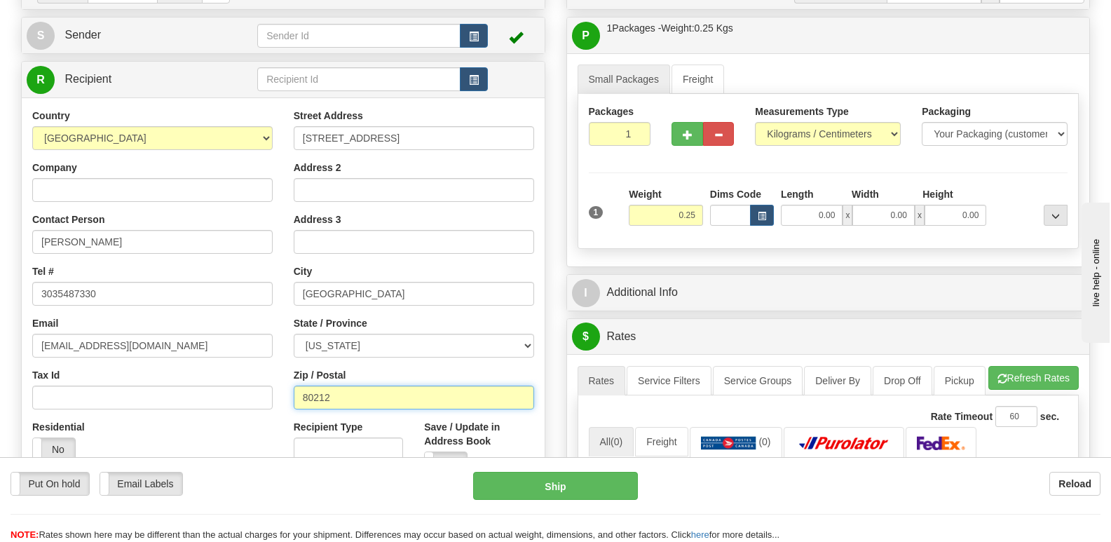
click at [354, 402] on input "80212" at bounding box center [414, 398] width 240 height 24
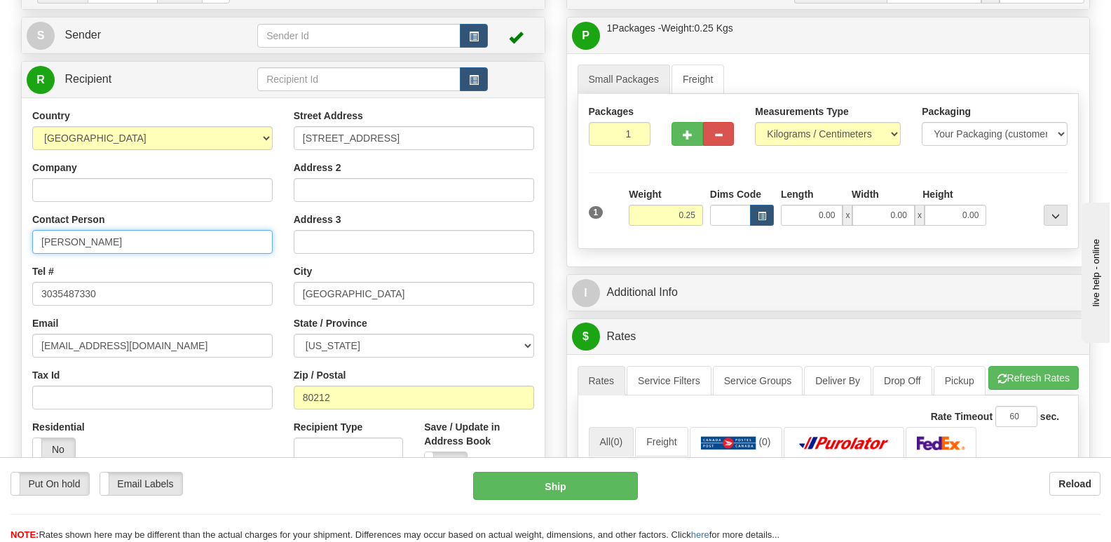
click at [161, 250] on input "[PERSON_NAME]" at bounding box center [152, 242] width 240 height 24
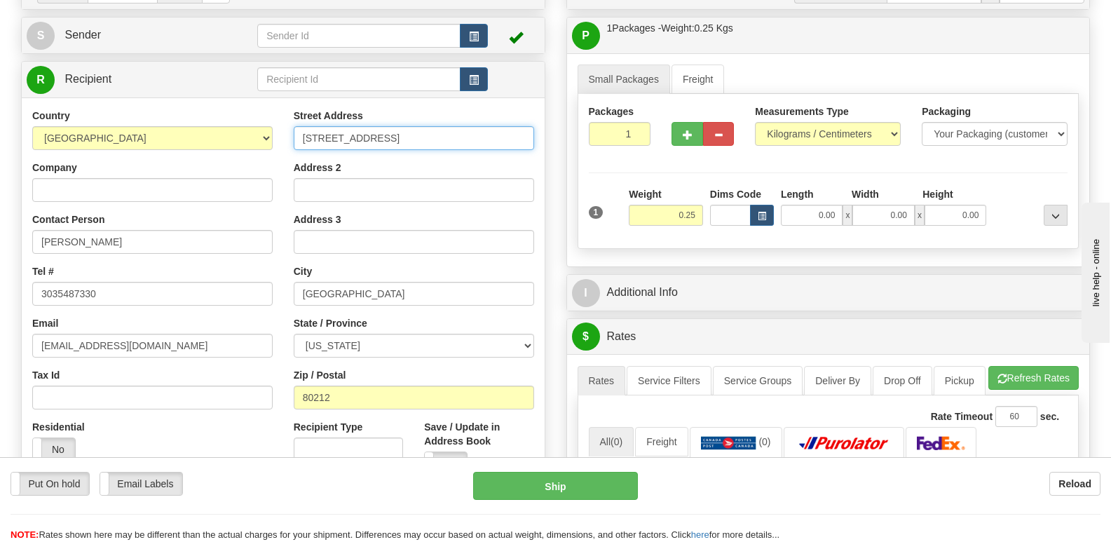
click at [429, 130] on input "[STREET_ADDRESS]" at bounding box center [414, 138] width 240 height 24
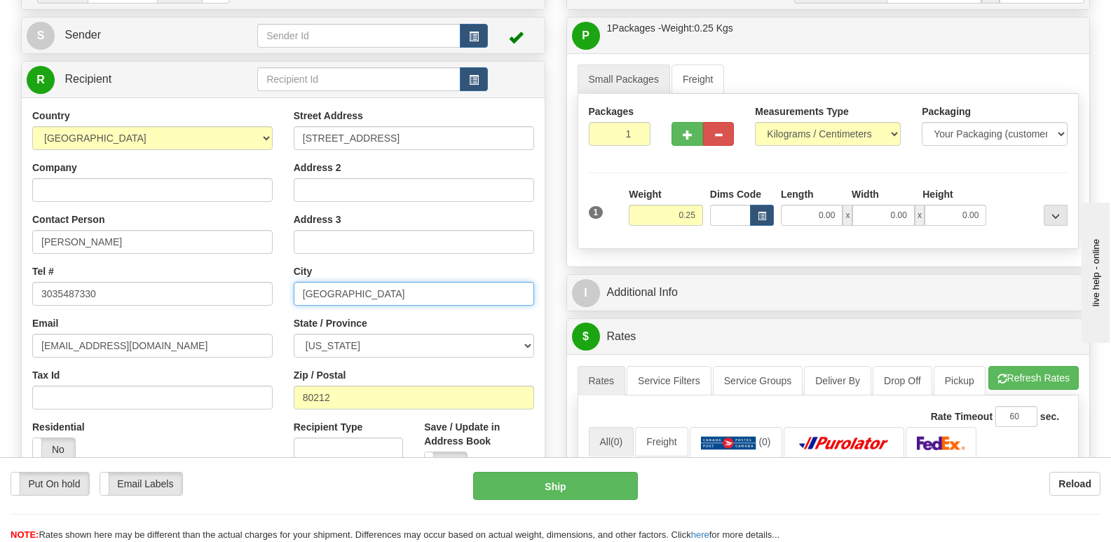
click at [355, 284] on input "[GEOGRAPHIC_DATA]" at bounding box center [414, 294] width 240 height 24
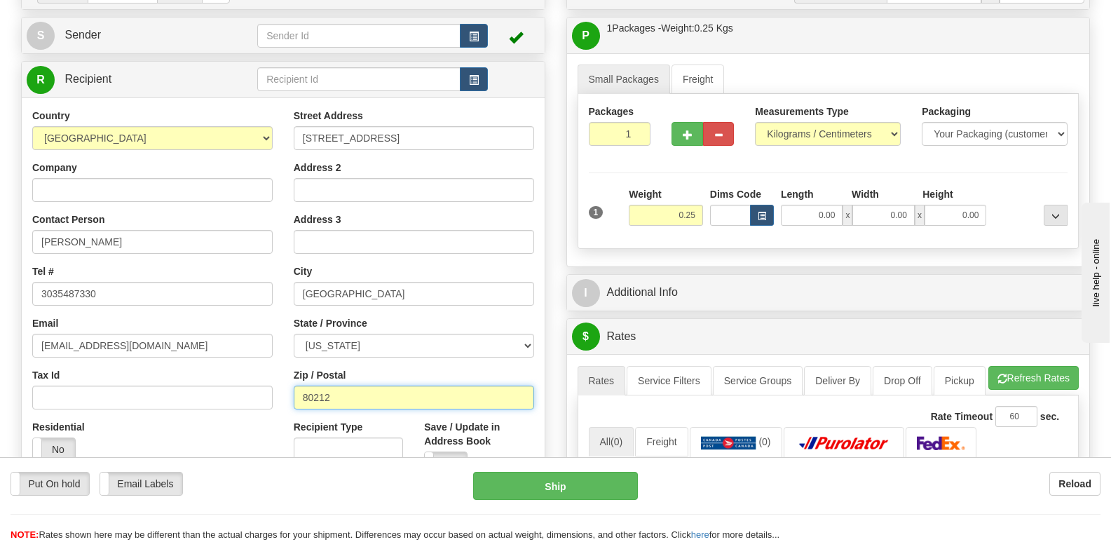
click at [360, 402] on input "80212" at bounding box center [414, 398] width 240 height 24
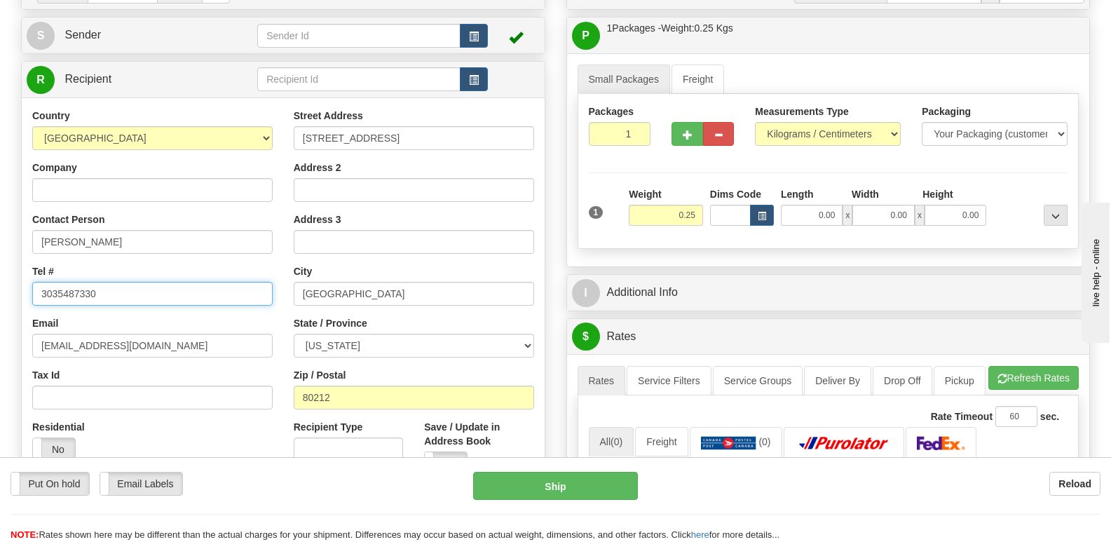
click at [175, 301] on input "3035487330" at bounding box center [152, 294] width 240 height 24
click at [217, 328] on div "Email [EMAIL_ADDRESS][DOMAIN_NAME]" at bounding box center [152, 336] width 240 height 41
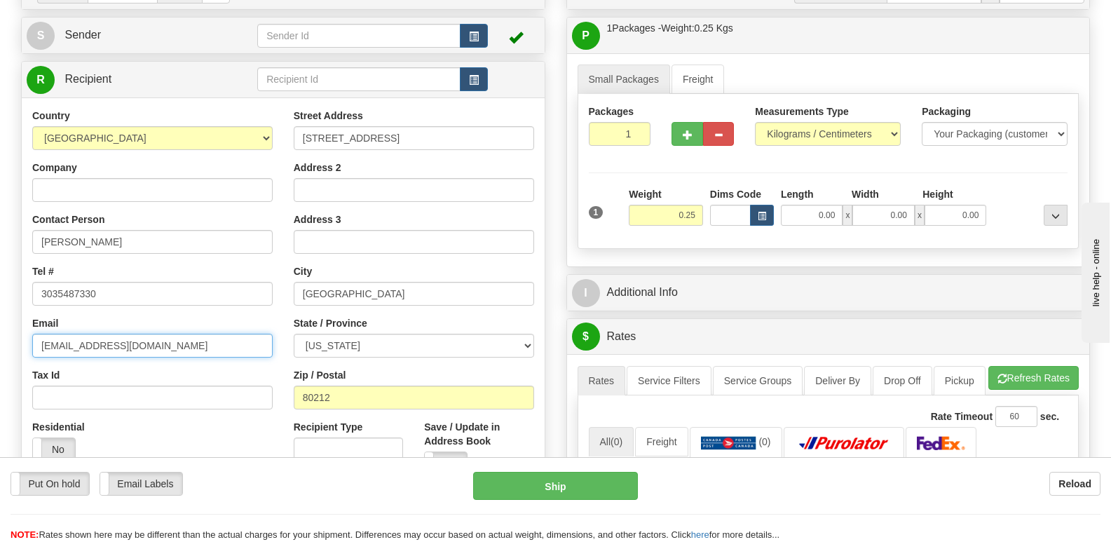
click at [217, 338] on input "[EMAIL_ADDRESS][DOMAIN_NAME]" at bounding box center [152, 346] width 240 height 24
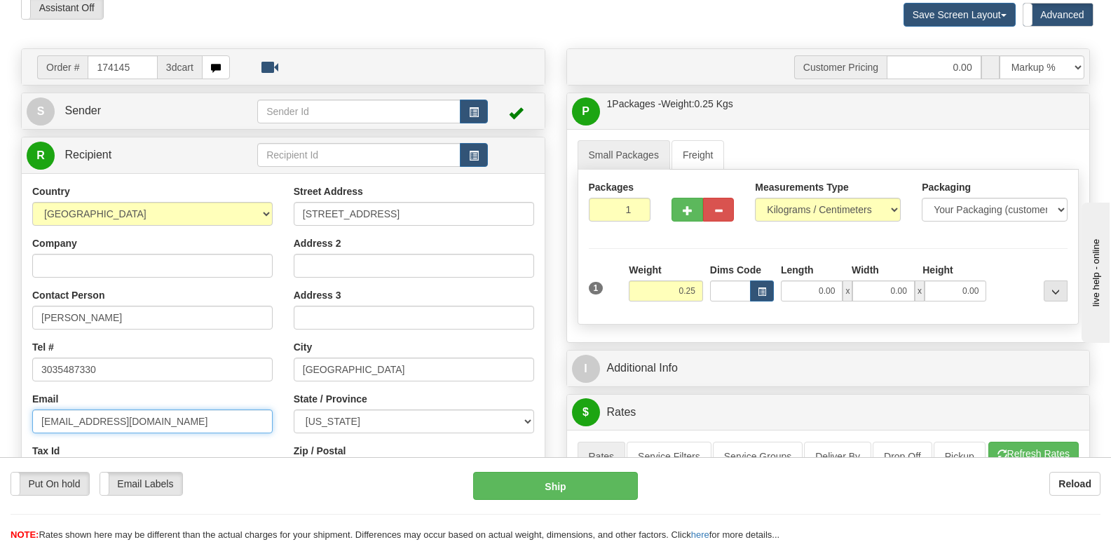
scroll to position [0, 0]
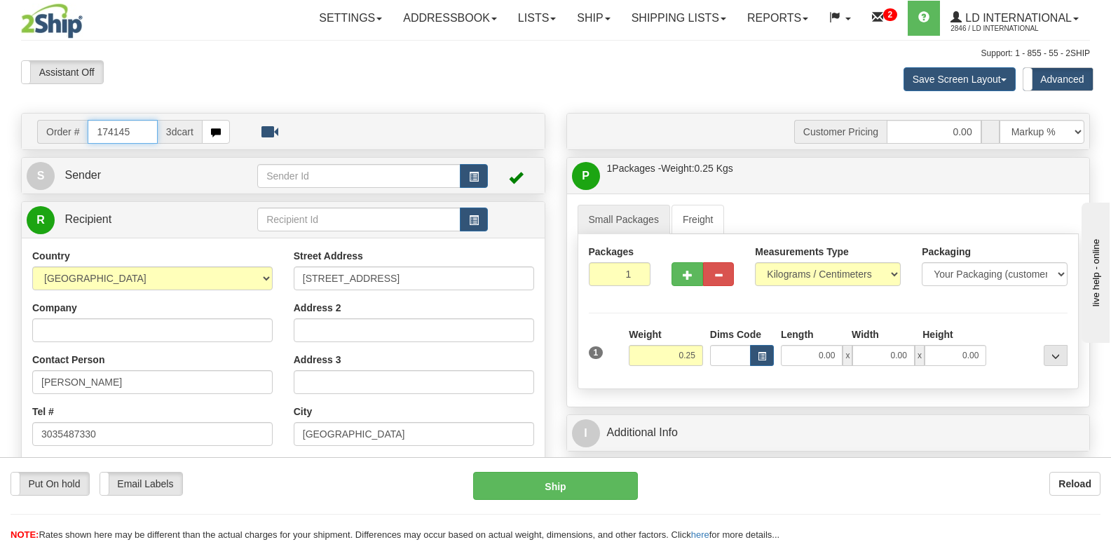
click at [130, 130] on input "174145" at bounding box center [122, 132] width 69 height 24
type input "174147"
click at [114, 366] on div "Contact Person Cahley Fallowfield" at bounding box center [152, 373] width 240 height 41
click at [142, 365] on div "Contact Person Cahley Fallowfield" at bounding box center [152, 373] width 240 height 41
click at [149, 374] on input "[PERSON_NAME]" at bounding box center [152, 382] width 240 height 24
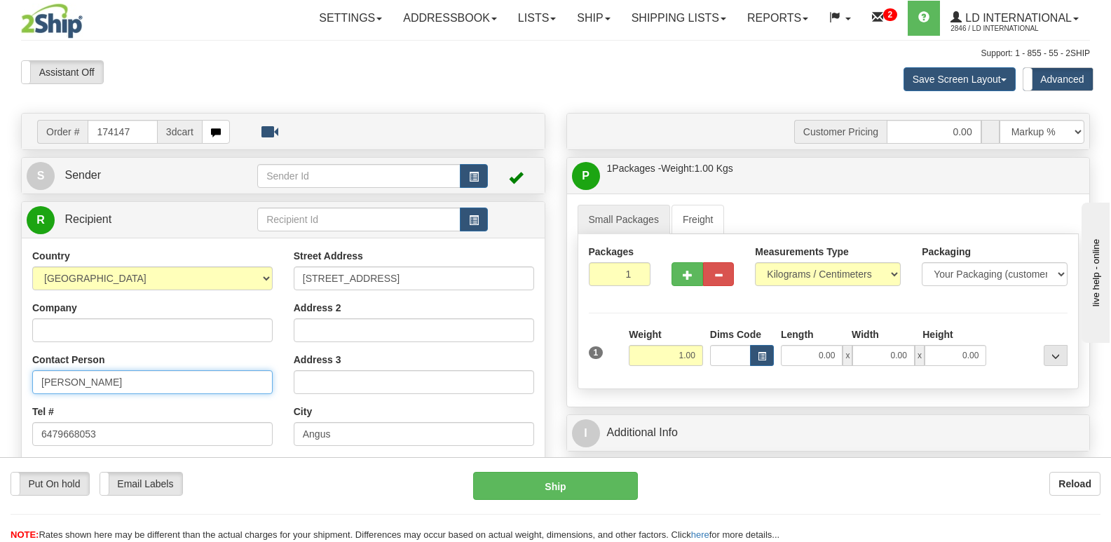
click at [149, 374] on input "[PERSON_NAME]" at bounding box center [152, 382] width 240 height 24
click at [452, 288] on input "[STREET_ADDRESS]" at bounding box center [414, 278] width 240 height 24
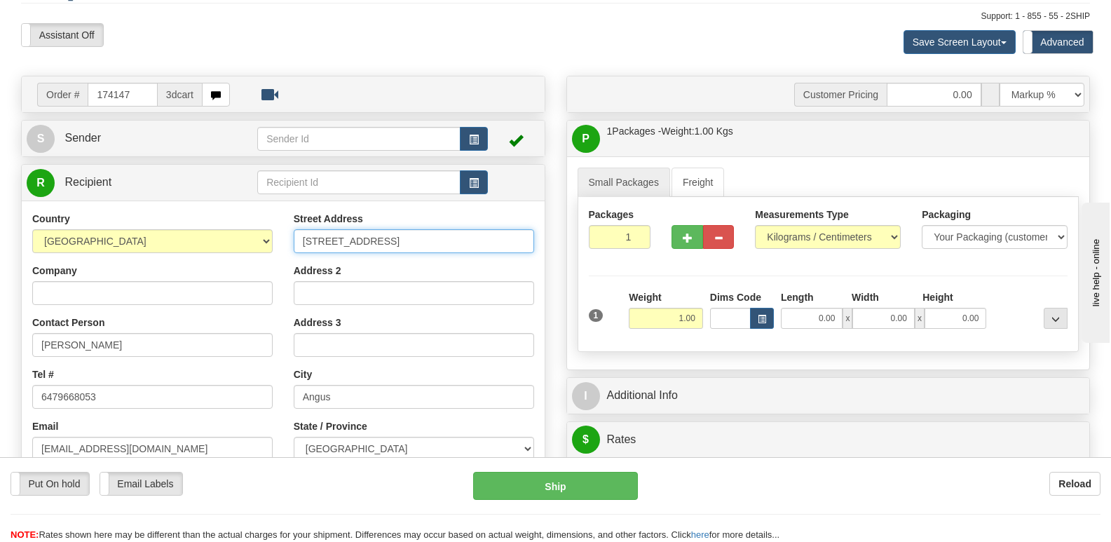
scroll to position [70, 0]
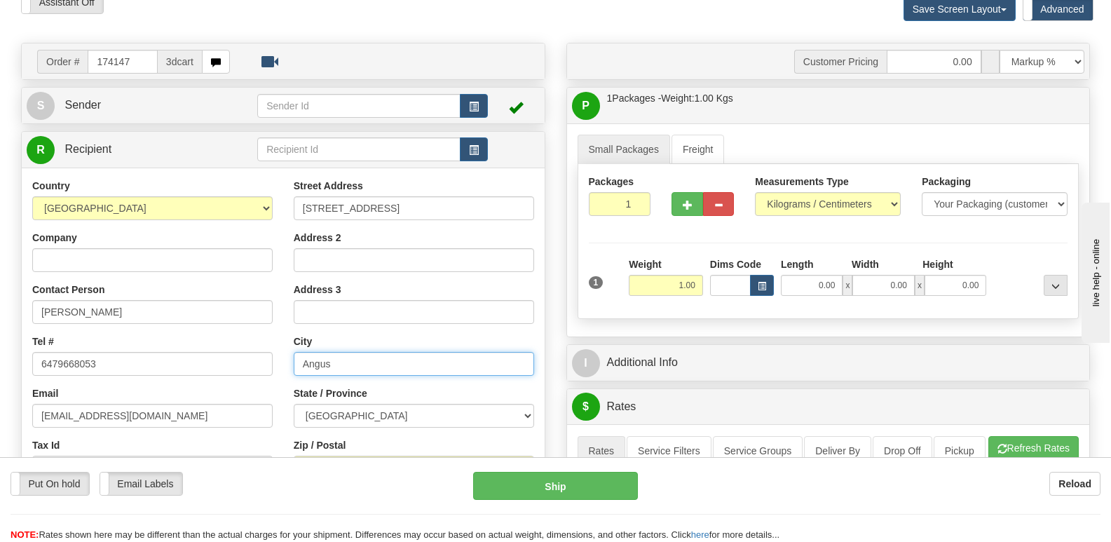
click at [379, 370] on input "Angus" at bounding box center [414, 364] width 240 height 24
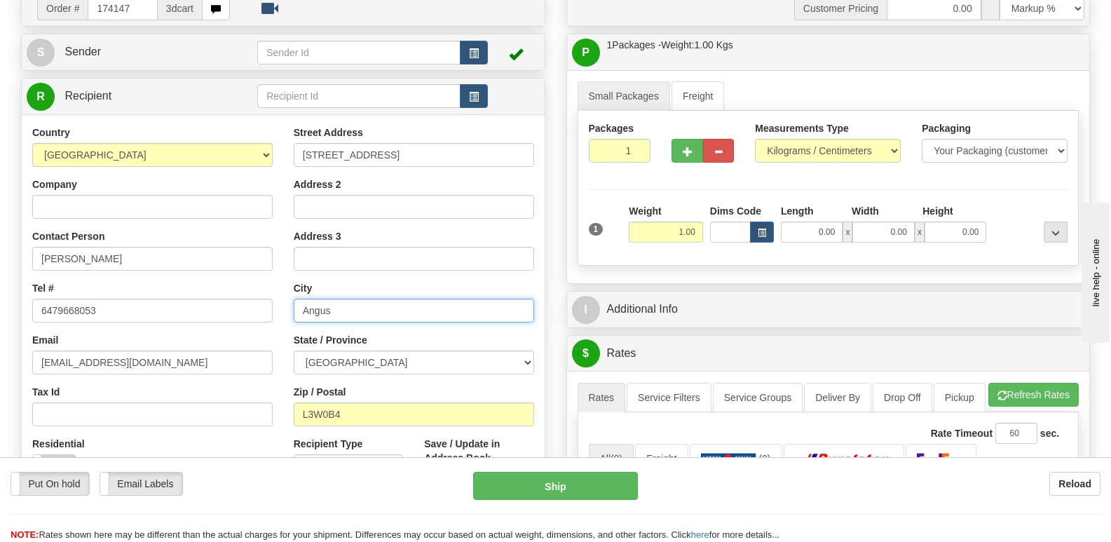
scroll to position [210, 0]
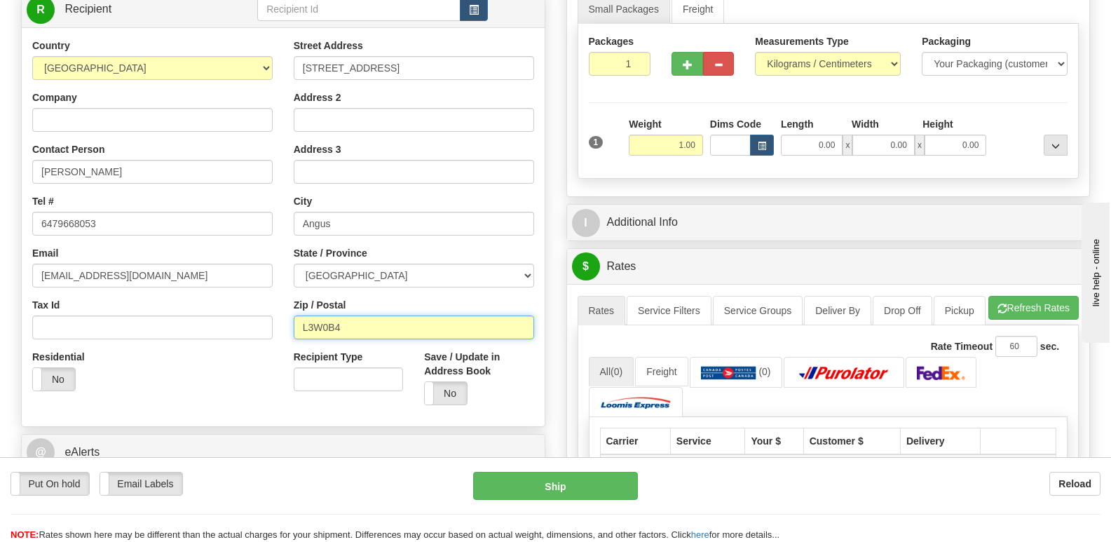
click at [382, 324] on input "L3W0B4" at bounding box center [414, 328] width 240 height 24
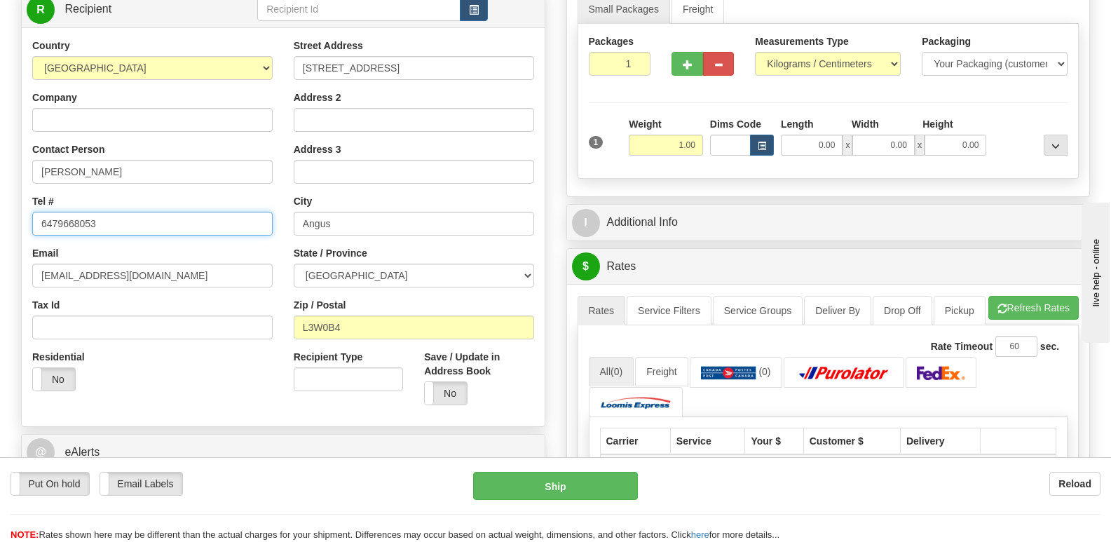
click at [118, 233] on input "6479668053" at bounding box center [152, 224] width 240 height 24
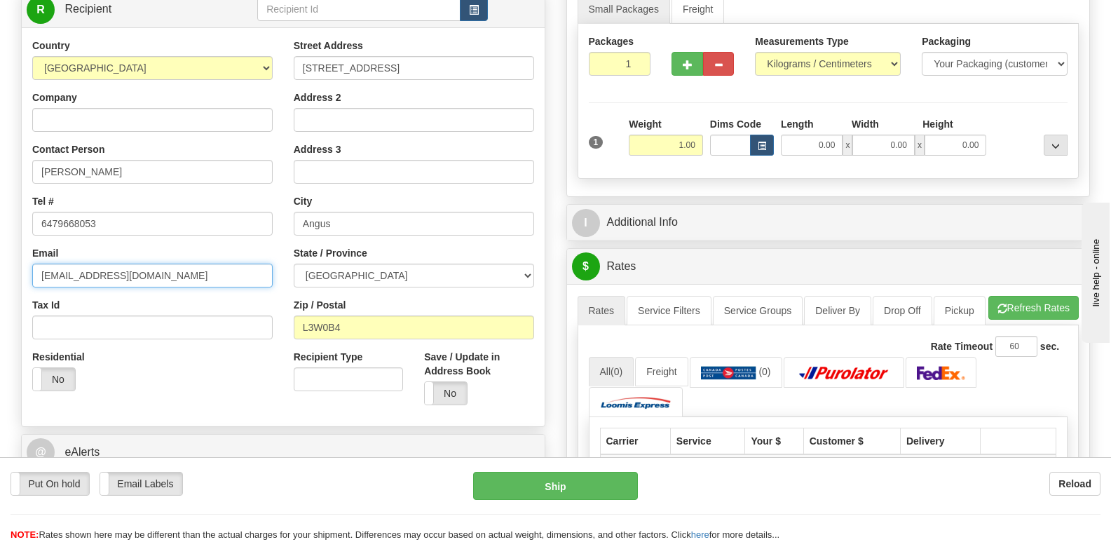
click at [240, 265] on input "[EMAIL_ADDRESS][DOMAIN_NAME]" at bounding box center [152, 276] width 240 height 24
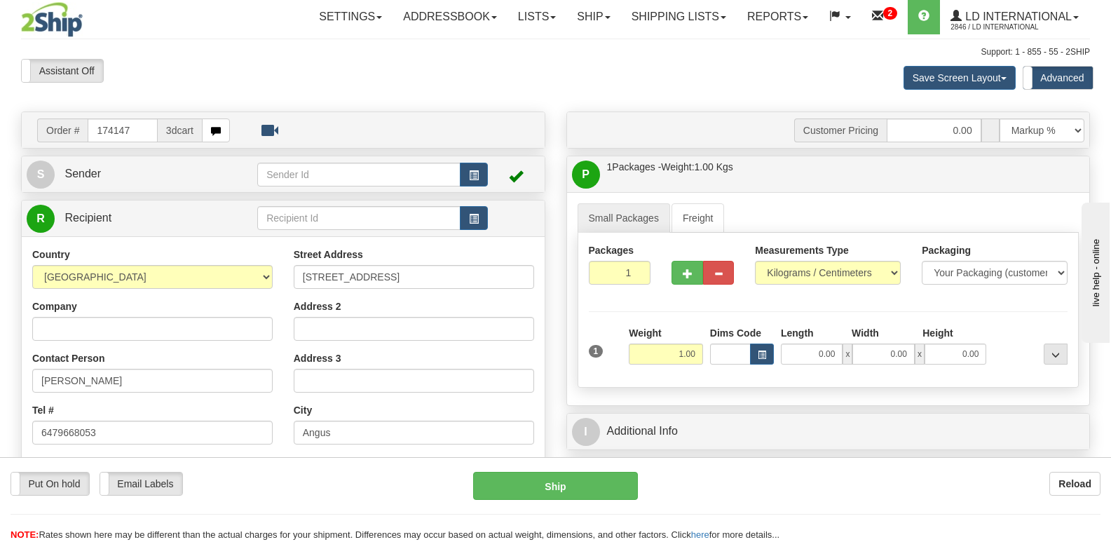
scroll to position [0, 0]
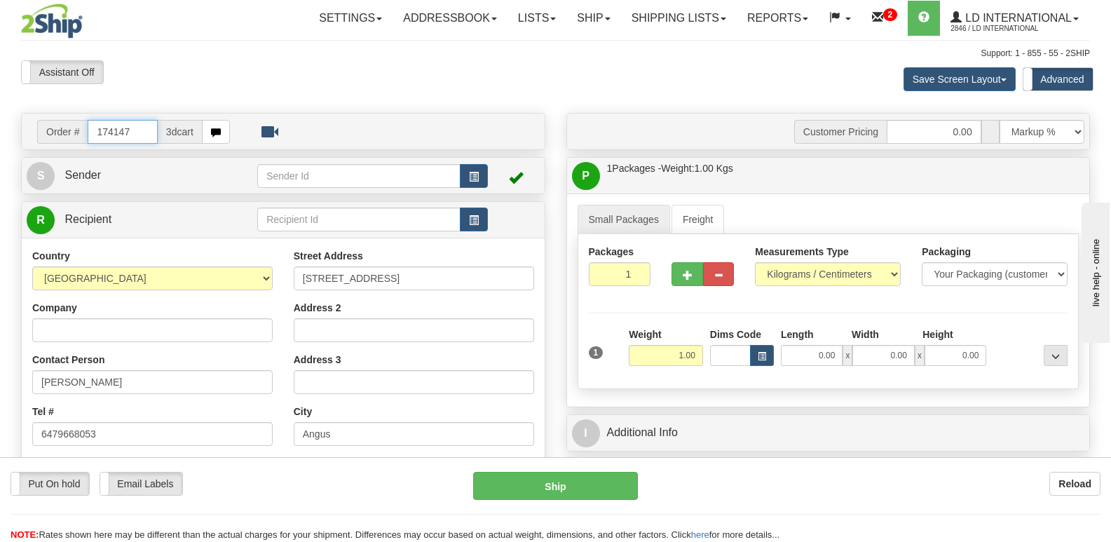
click at [147, 138] on input "174147" at bounding box center [122, 132] width 69 height 24
type input "174149"
click at [105, 387] on input "[PERSON_NAME]" at bounding box center [152, 382] width 240 height 24
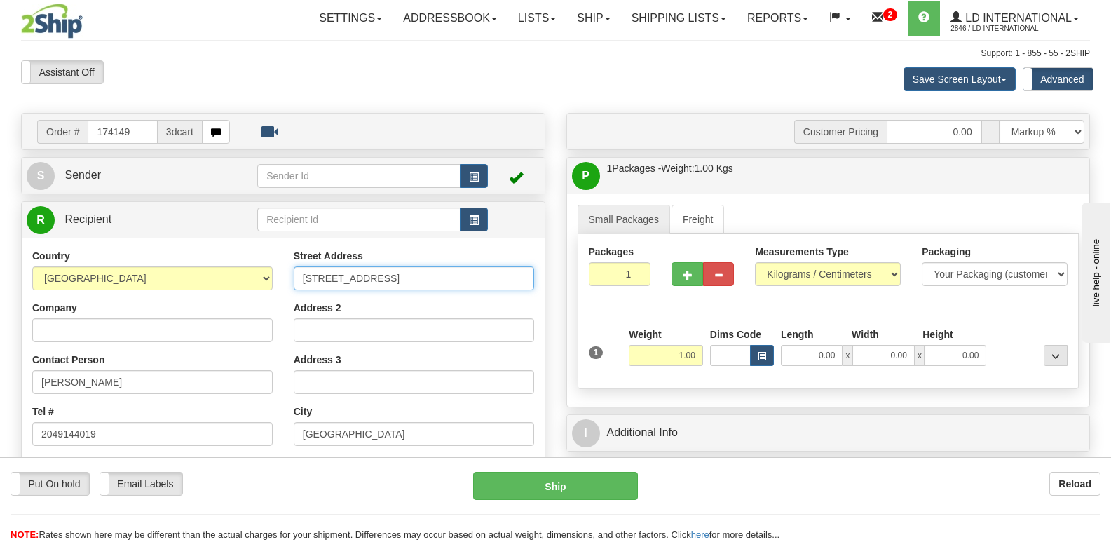
click at [480, 283] on input "[STREET_ADDRESS]" at bounding box center [414, 278] width 240 height 24
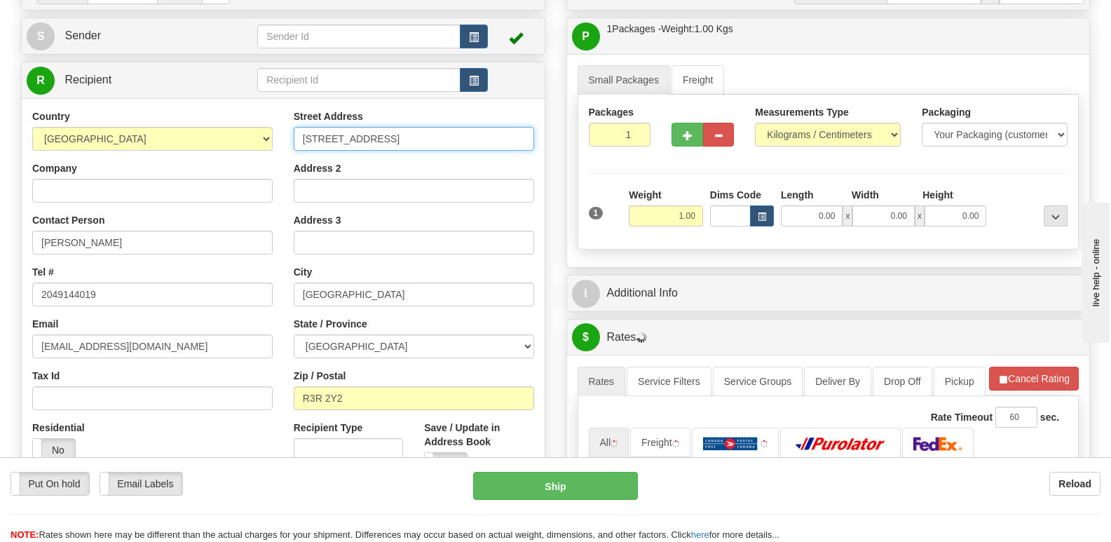
scroll to position [140, 0]
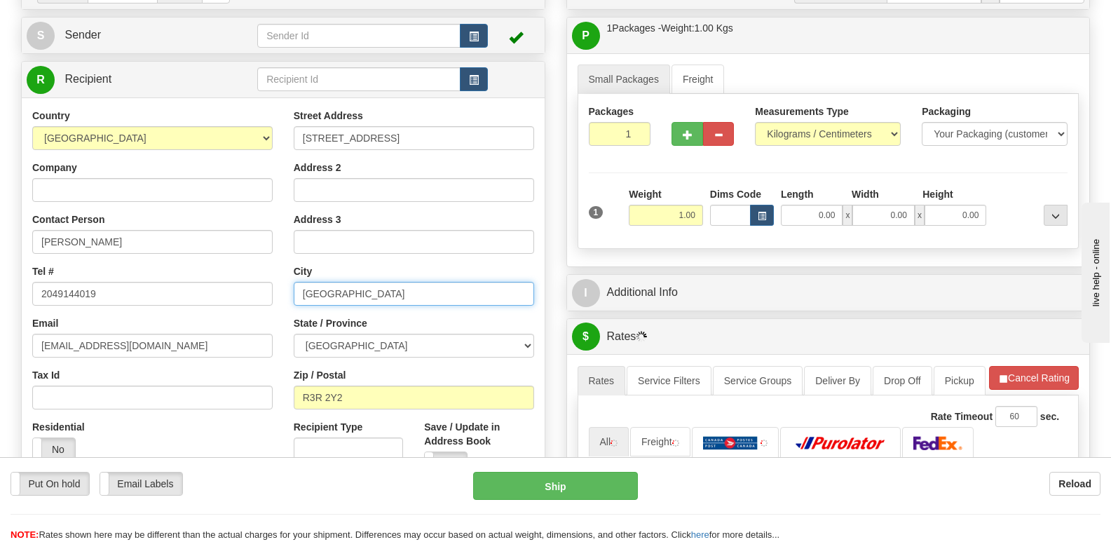
click at [398, 292] on input "[GEOGRAPHIC_DATA]" at bounding box center [414, 294] width 240 height 24
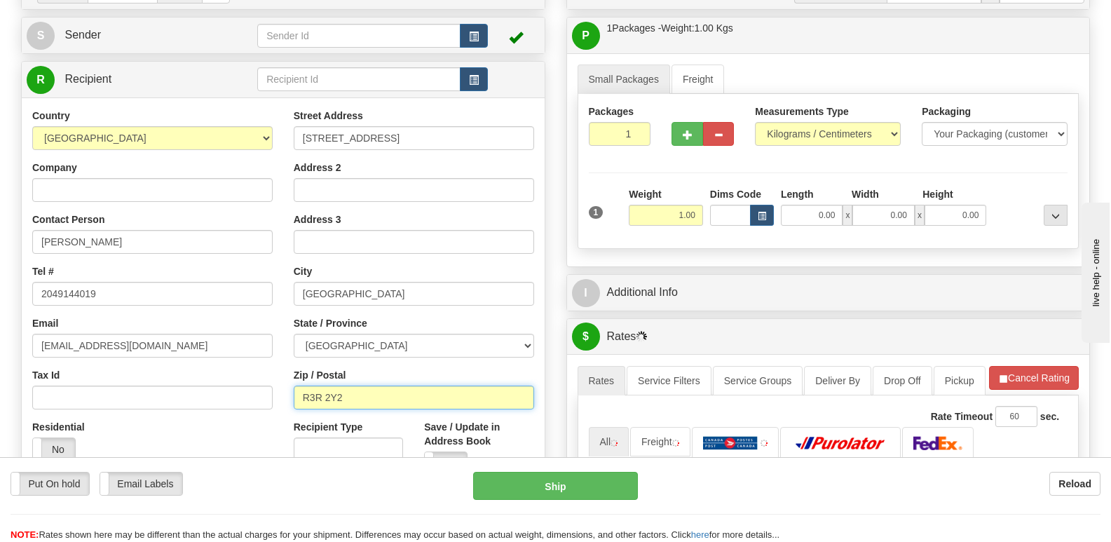
click at [379, 398] on input "R3R 2Y2" at bounding box center [414, 398] width 240 height 24
click at [378, 398] on input "R3R 2Y2" at bounding box center [414, 398] width 240 height 24
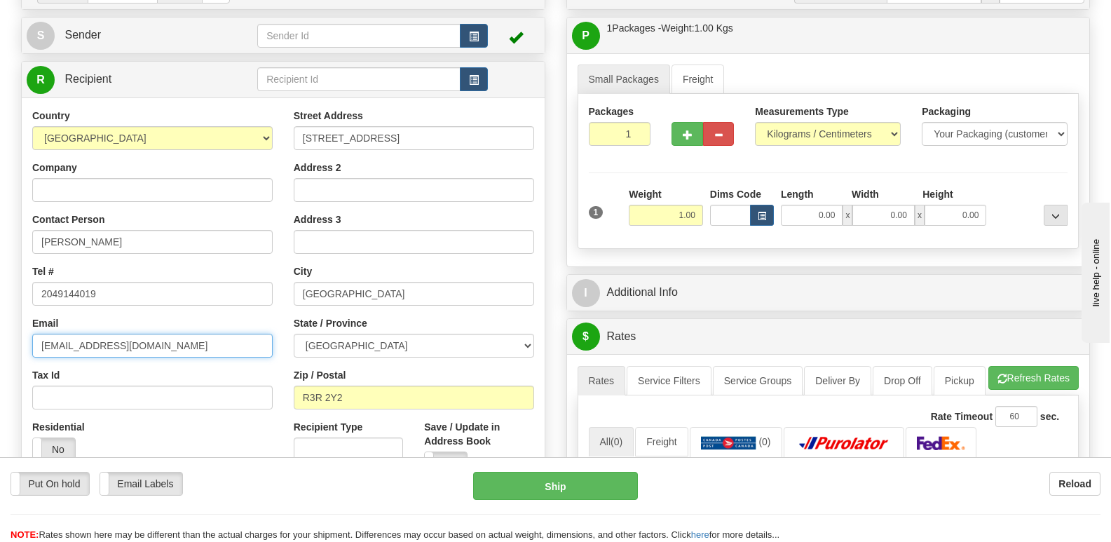
click at [252, 346] on input "[EMAIL_ADDRESS][DOMAIN_NAME]" at bounding box center [152, 346] width 240 height 24
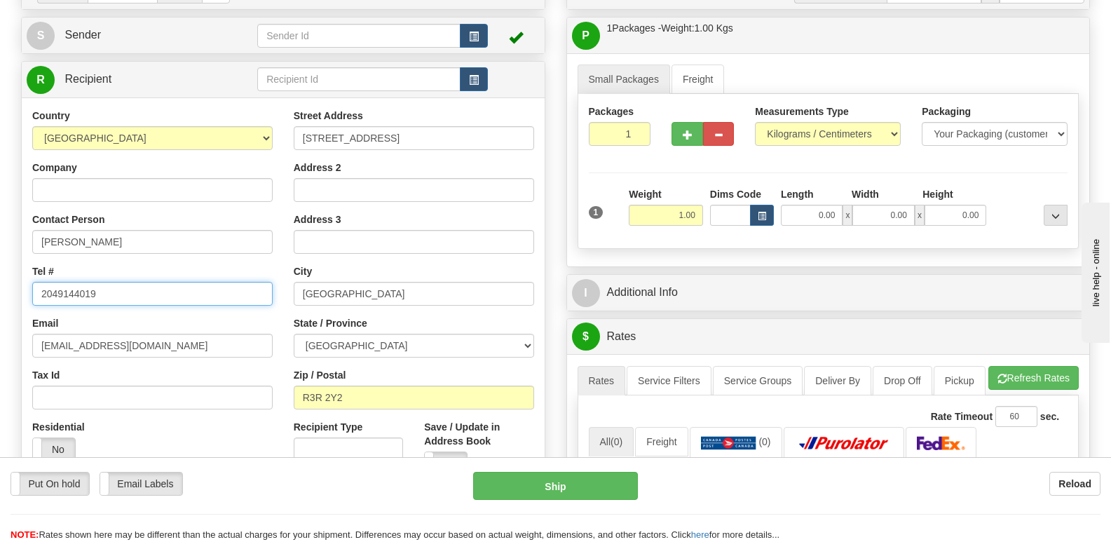
click at [228, 285] on input "2049144019" at bounding box center [152, 294] width 240 height 24
